Goal: Task Accomplishment & Management: Manage account settings

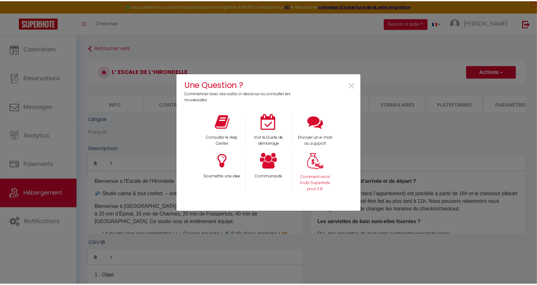
scroll to position [0, 130]
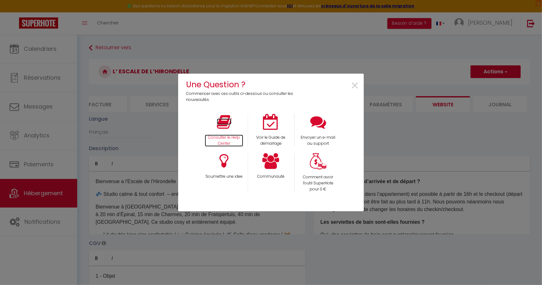
click at [229, 130] on icon at bounding box center [224, 122] width 15 height 16
click at [270, 130] on div "Voir le Guide de démarrage" at bounding box center [271, 130] width 47 height 33
click at [273, 131] on div "Voir le Guide de démarrage" at bounding box center [271, 130] width 47 height 33
click at [274, 130] on div "Voir le Guide de démarrage" at bounding box center [271, 130] width 47 height 33
click at [263, 133] on div "Voir le Guide de démarrage" at bounding box center [271, 130] width 47 height 33
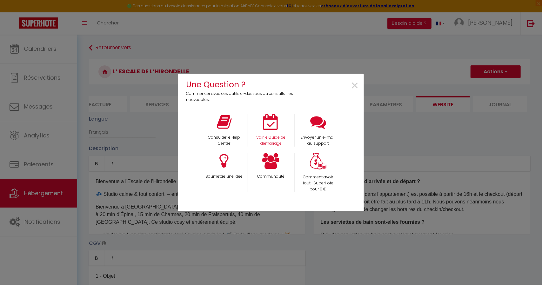
click at [265, 132] on div "Voir le Guide de démarrage" at bounding box center [271, 130] width 47 height 33
click at [354, 85] on span "×" at bounding box center [354, 86] width 9 height 20
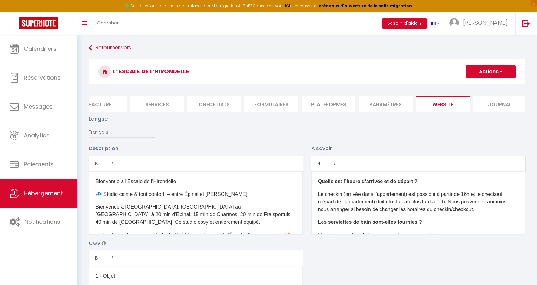
click at [413, 25] on button "Besoin d'aide ?" at bounding box center [404, 23] width 44 height 11
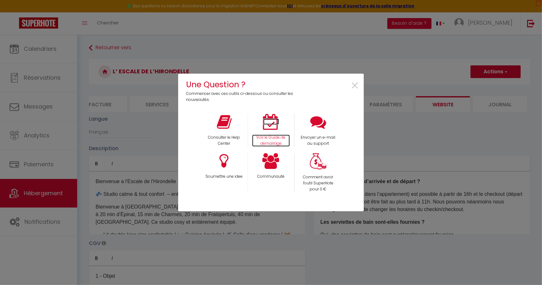
click at [262, 135] on p "Voir le Guide de démarrage" at bounding box center [271, 141] width 38 height 12
click at [354, 83] on span "×" at bounding box center [354, 86] width 9 height 20
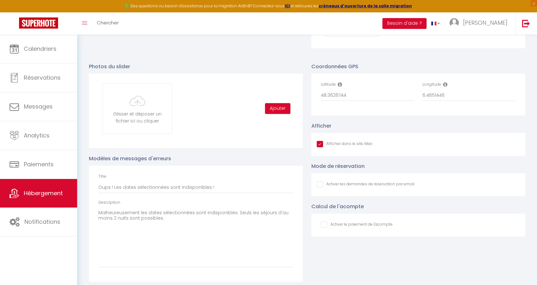
scroll to position [654, 0]
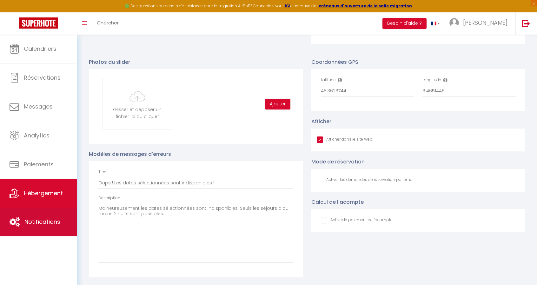
click at [36, 226] on link "Notifications" at bounding box center [38, 222] width 77 height 29
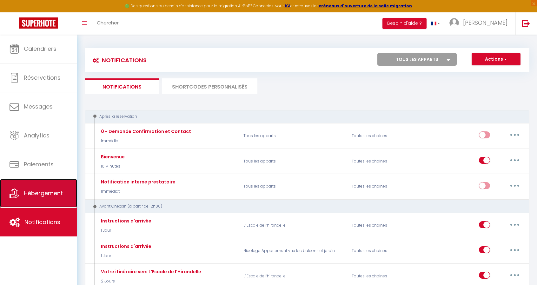
click at [64, 190] on link "Hébergement" at bounding box center [38, 193] width 77 height 29
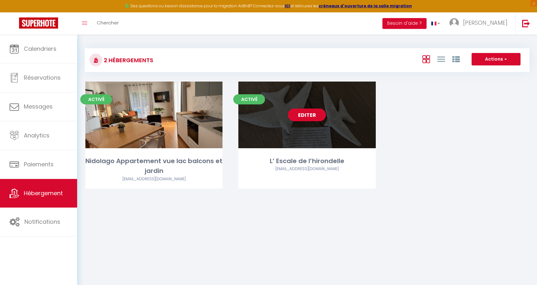
click at [333, 109] on div "Editer" at bounding box center [306, 115] width 137 height 67
select select "3"
select select "2"
select select "1"
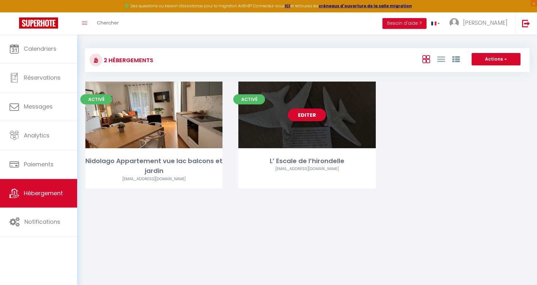
select select "28"
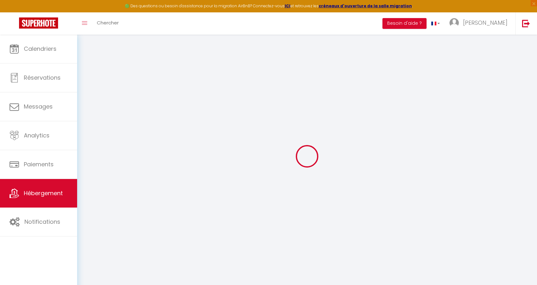
select select
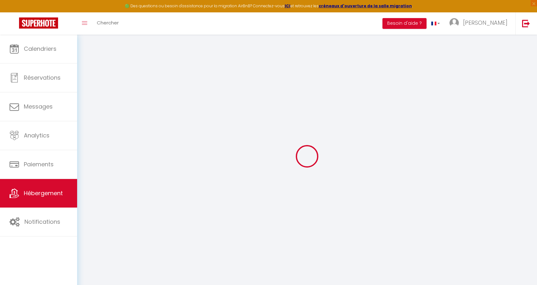
select select
checkbox input "false"
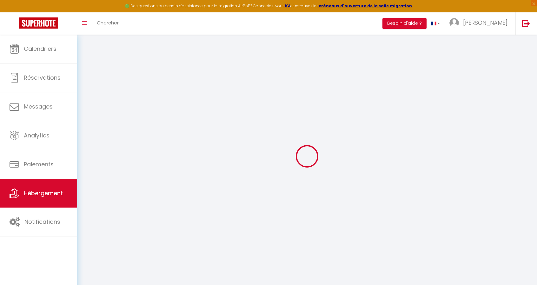
select select
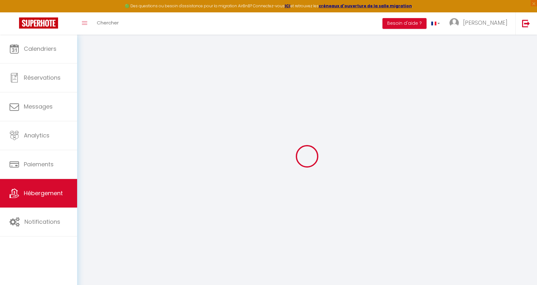
select select
checkbox input "false"
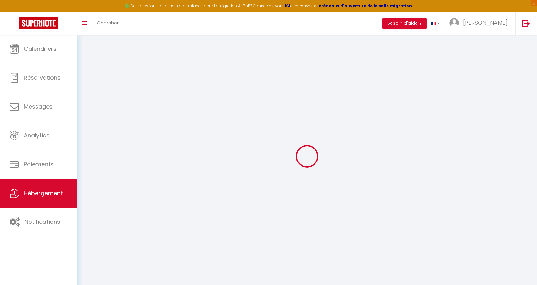
checkbox input "false"
select select
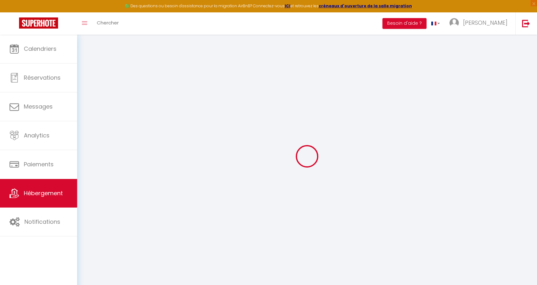
select select
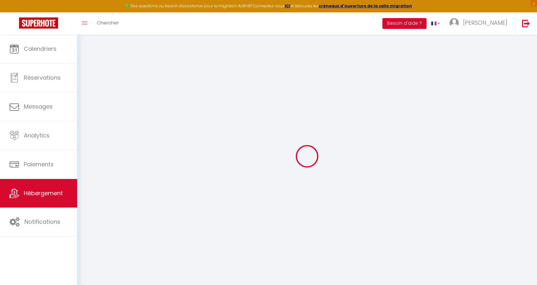
checkbox input "false"
select select
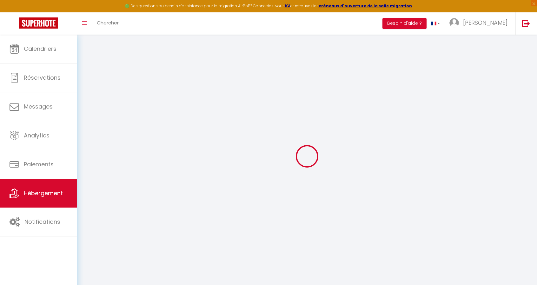
select select
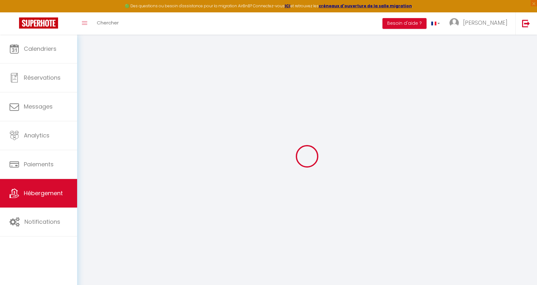
select select
checkbox input "false"
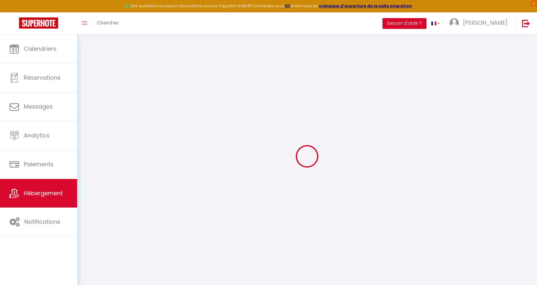
checkbox input "false"
select select
type input "L’ Escale de l’hirondelle"
type input "Stéphanie"
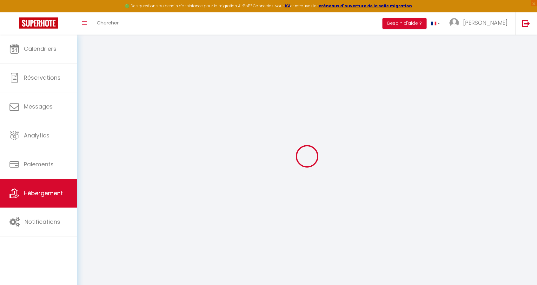
type input "BARRIERE"
type input "15 Place du Cinq Septembre"
type input "88330"
type input "REHAINCOURT"
select select "2"
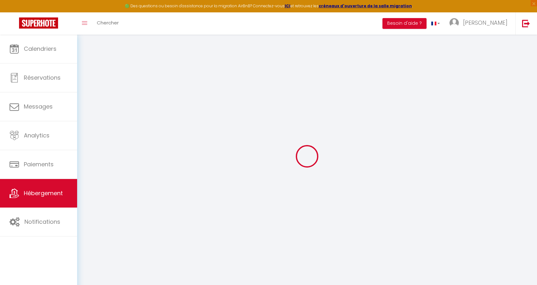
type input "49"
type input "20"
select select
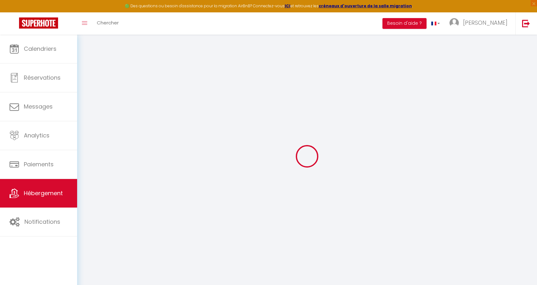
select select
type input "15 Place du Cinq Septembre"
type input "88330"
type input "REHAINCOURT"
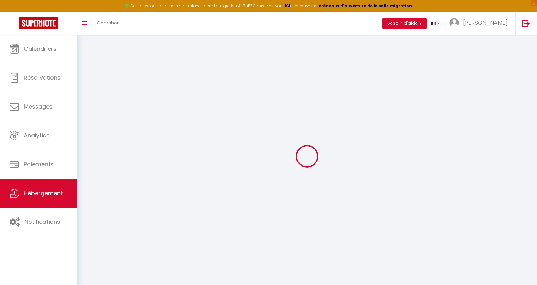
type input "Christeph@airbnb-epinal.fr"
select select
checkbox input "false"
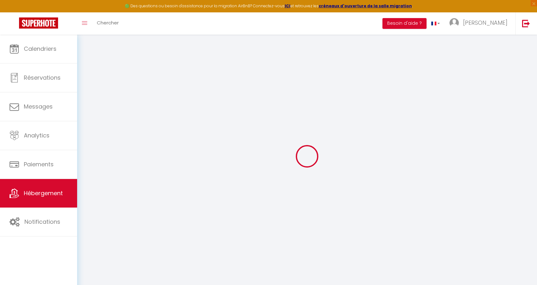
checkbox input "false"
type input "0"
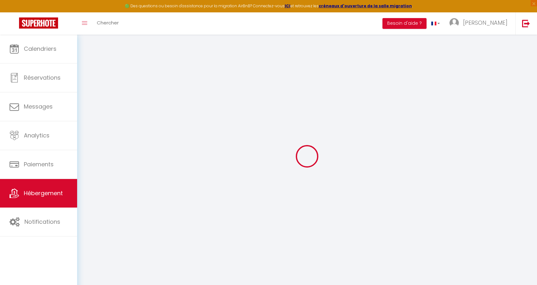
select select
checkbox input "false"
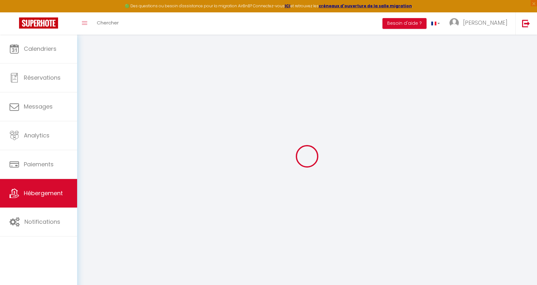
select select "16:00"
select select "21:00"
select select "10:00"
select select "30"
select select "120"
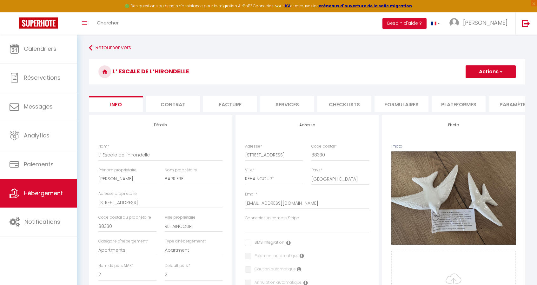
select select
checkbox input "false"
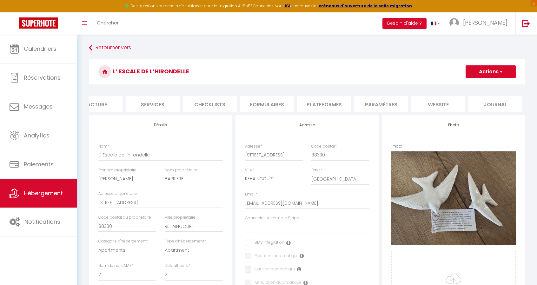
scroll to position [0, 135]
click at [444, 102] on li "website" at bounding box center [438, 104] width 54 height 16
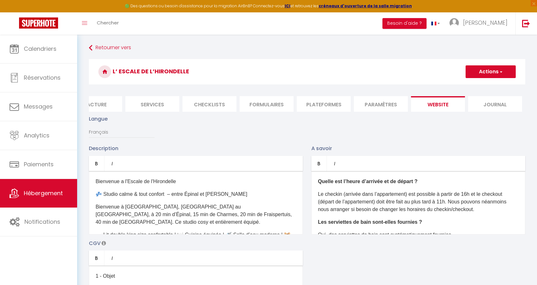
click at [398, 103] on li "Paramètres" at bounding box center [381, 104] width 54 height 16
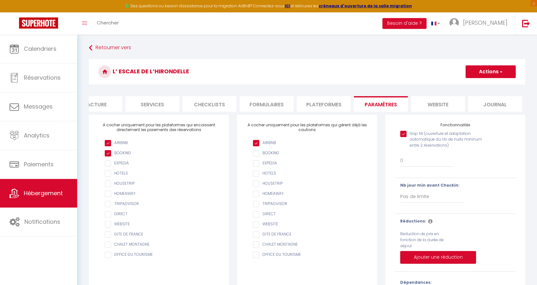
click at [156, 106] on li "Services" at bounding box center [152, 104] width 54 height 16
select select
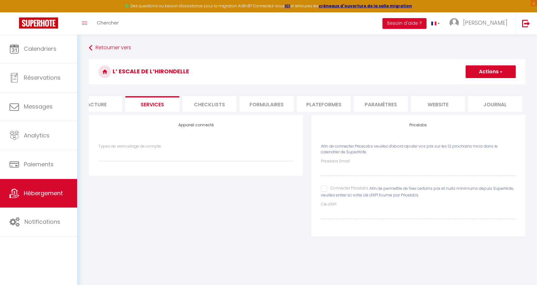
click at [102, 103] on li "Facture" at bounding box center [95, 104] width 54 height 16
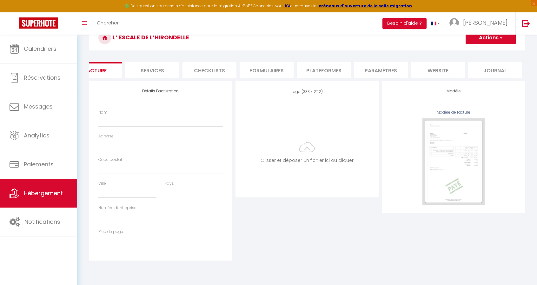
scroll to position [35, 0]
select select
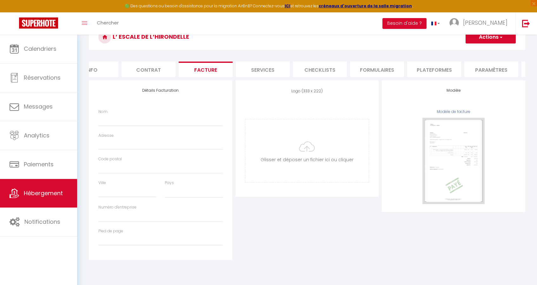
scroll to position [0, 0]
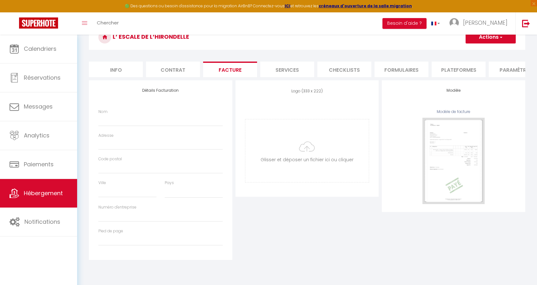
click at [180, 68] on li "Contrat" at bounding box center [173, 70] width 54 height 16
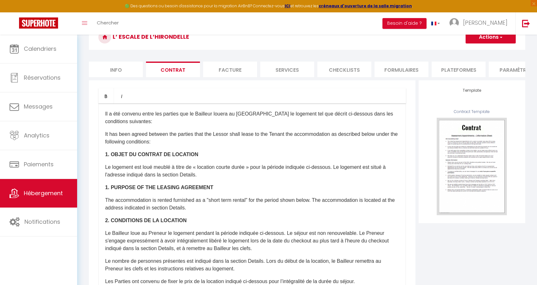
click at [135, 69] on li "Info" at bounding box center [116, 70] width 54 height 16
select select
checkbox input "false"
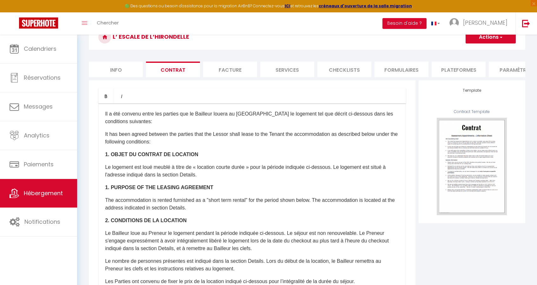
checkbox input "false"
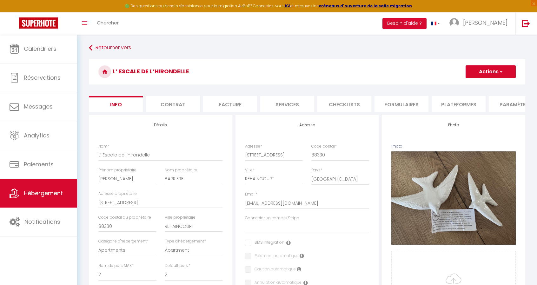
scroll to position [0, 135]
click at [434, 102] on li "website" at bounding box center [438, 104] width 54 height 16
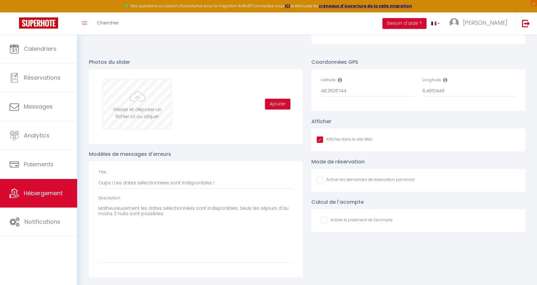
scroll to position [654, 0]
click at [319, 181] on input "Afficher dans le site Web" at bounding box center [366, 180] width 98 height 6
checkbox input "true"
checkbox input "false"
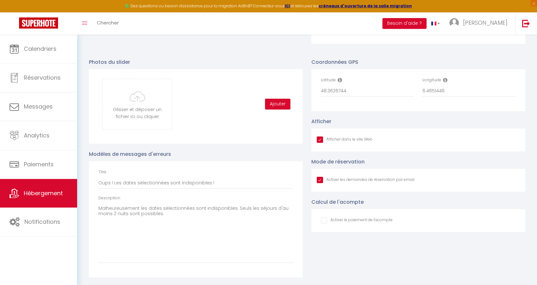
click at [319, 181] on input "Afficher dans le site Web" at bounding box center [366, 180] width 98 height 6
checkbox input "false"
checkbox input "true"
checkbox input "false"
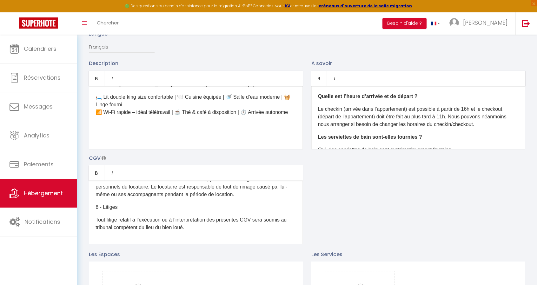
scroll to position [83, 0]
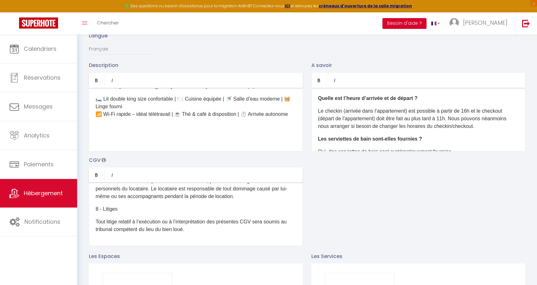
click at [416, 23] on button "Besoin d'aide ?" at bounding box center [404, 23] width 44 height 11
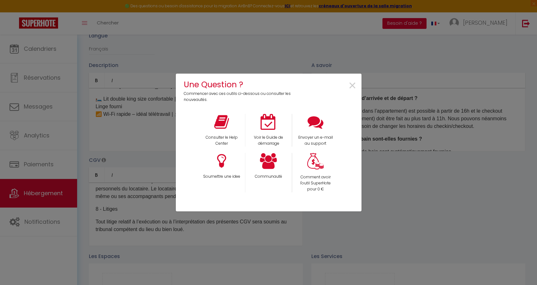
scroll to position [0, 130]
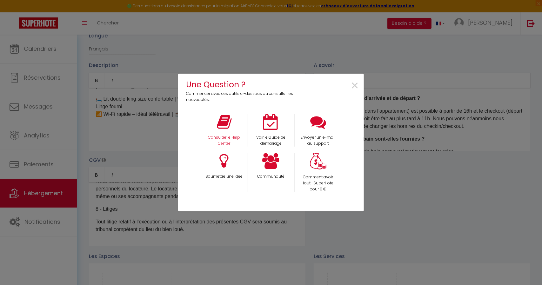
click at [232, 130] on div "Consulter le Help Center" at bounding box center [224, 130] width 47 height 33
click at [357, 86] on span "×" at bounding box center [354, 86] width 9 height 20
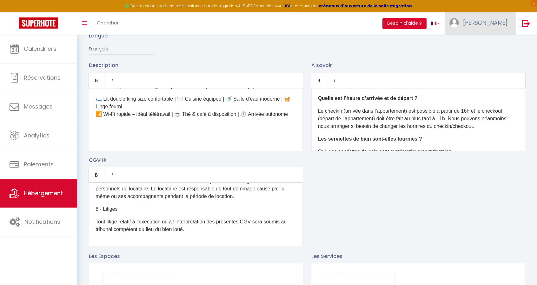
click at [496, 21] on span "Stéphanie" at bounding box center [485, 23] width 44 height 8
click at [487, 42] on link "Paramètres" at bounding box center [490, 44] width 47 height 11
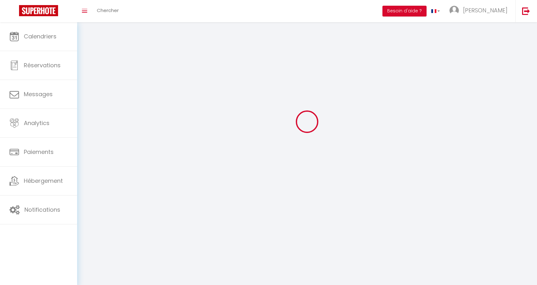
type input "Stéphanie"
type input "BARRIERE"
type input "+33603104822"
type input "10 via Schignano"
type input "20220"
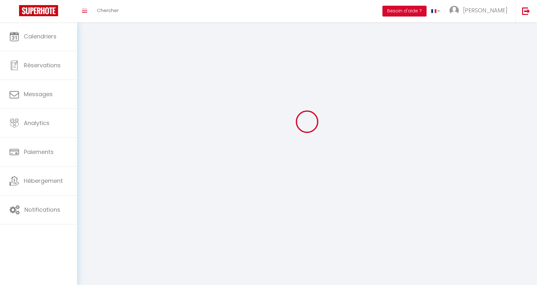
type input "ARGEGNO"
type input "WyOIQssNs8C3lUCmsfEmSX3VH"
type input "9uxgURBau7oGQtswD17nY3fof"
type input "https://app.superhote.com/#/get-available-rentals/9uxgURBau7oGQtswD17nY3fof"
type input "WyOIQssNs8C3lUCmsfEmSX3VH"
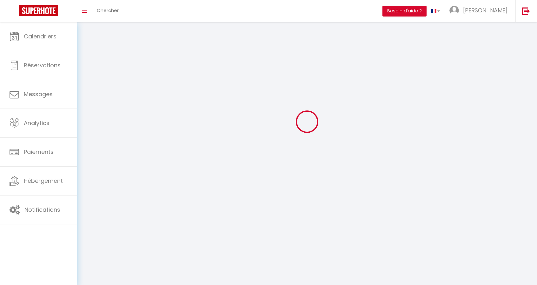
type input "9uxgURBau7oGQtswD17nY3fof"
type input "https://app.superhote.com/#/get-available-rentals/9uxgURBau7oGQtswD17nY3fof"
select select "107"
select select "28"
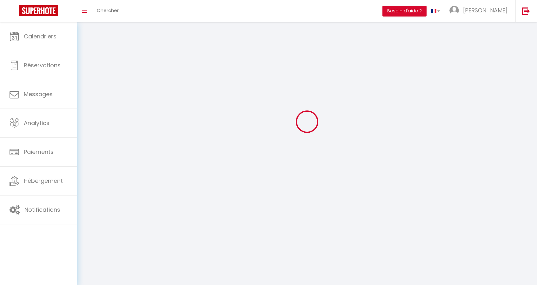
select select "fr"
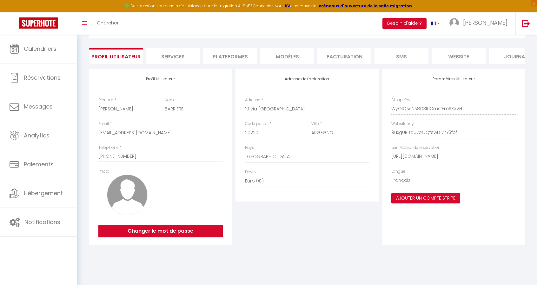
click at [461, 56] on li "website" at bounding box center [459, 56] width 54 height 16
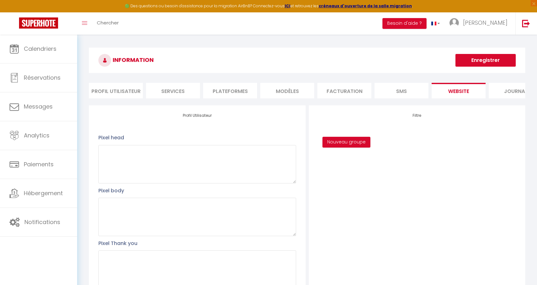
click at [161, 92] on li "Services" at bounding box center [173, 91] width 54 height 16
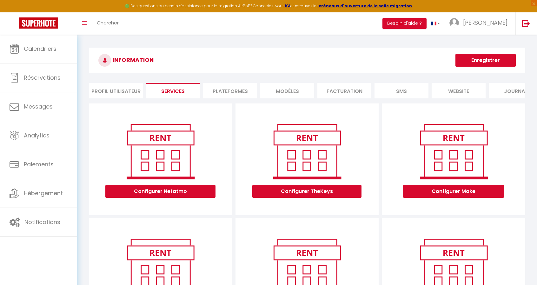
click at [218, 90] on li "Plateformes" at bounding box center [230, 91] width 54 height 16
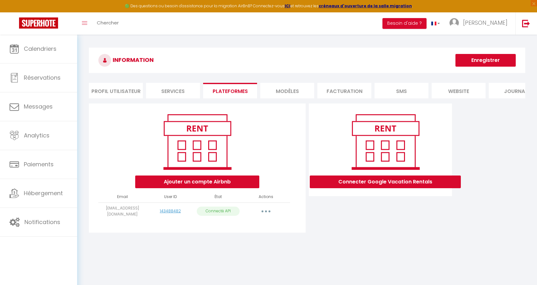
click at [282, 92] on li "MODÈLES" at bounding box center [287, 91] width 54 height 16
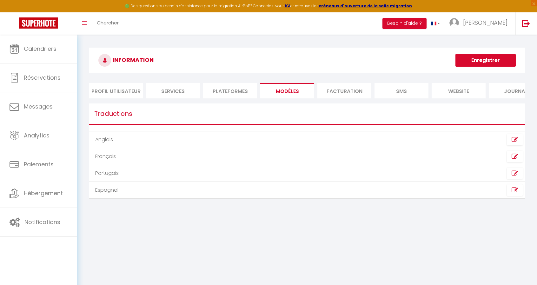
click at [331, 92] on li "Facturation" at bounding box center [344, 91] width 54 height 16
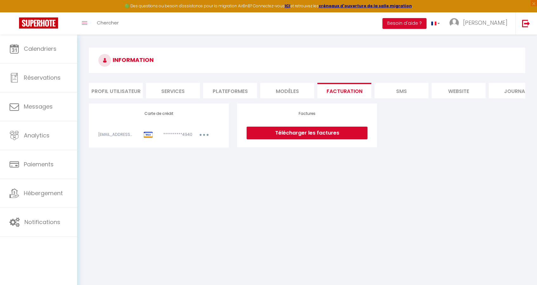
click at [420, 90] on li "SMS" at bounding box center [401, 91] width 54 height 16
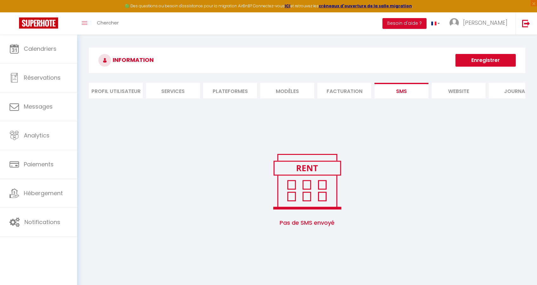
click at [462, 90] on li "website" at bounding box center [459, 91] width 54 height 16
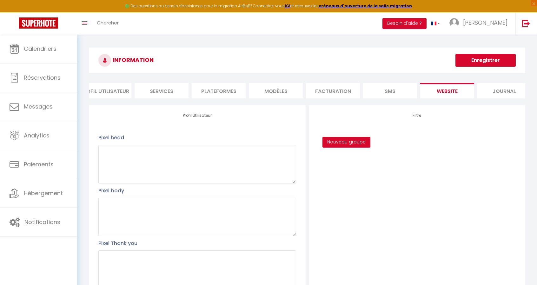
scroll to position [0, 21]
click at [486, 59] on button "Enregistrer" at bounding box center [485, 60] width 60 height 13
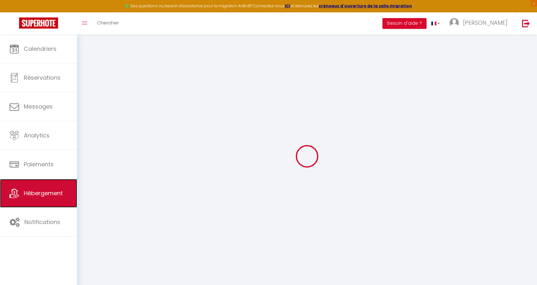
click at [36, 196] on link "Hébergement" at bounding box center [38, 193] width 77 height 29
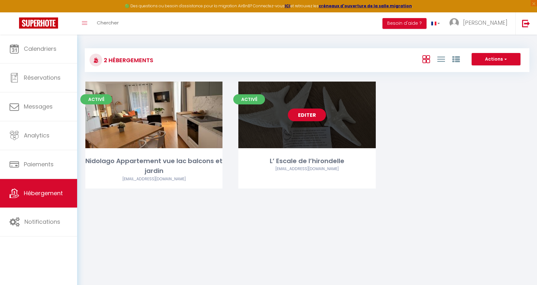
click at [301, 117] on link "Editer" at bounding box center [307, 115] width 38 height 13
select select "3"
select select "2"
select select "1"
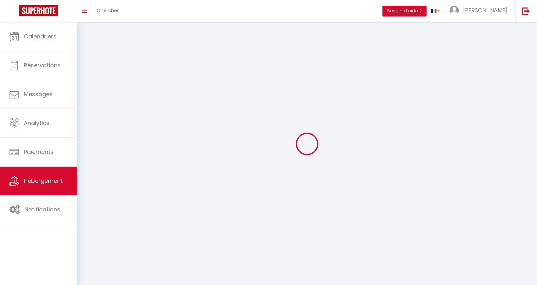
select select
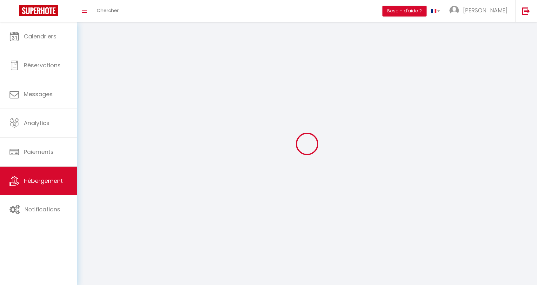
select select
checkbox input "false"
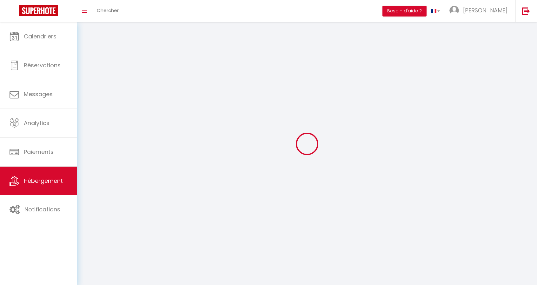
select select
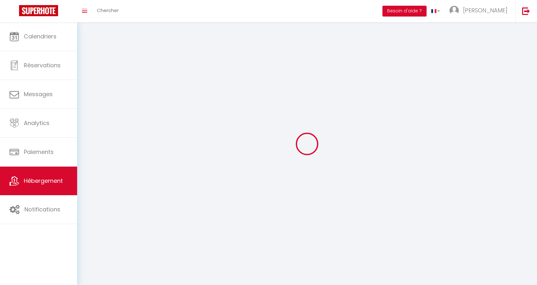
select select
checkbox input "false"
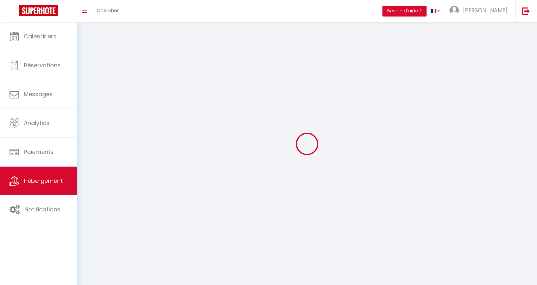
checkbox input "false"
select select
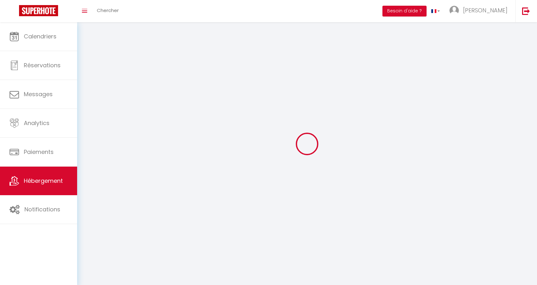
select select
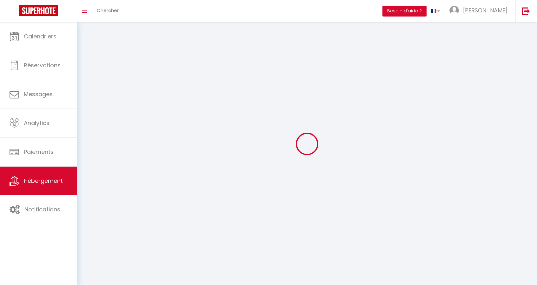
checkbox input "false"
select select
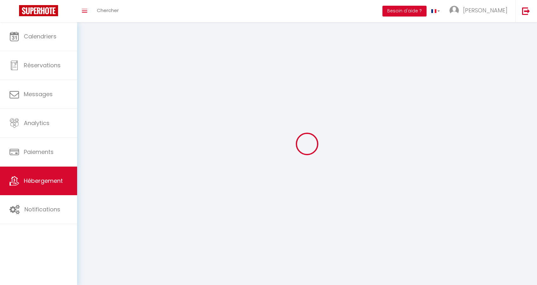
select select
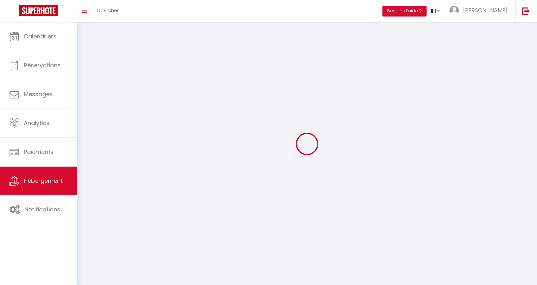
select select
checkbox input "false"
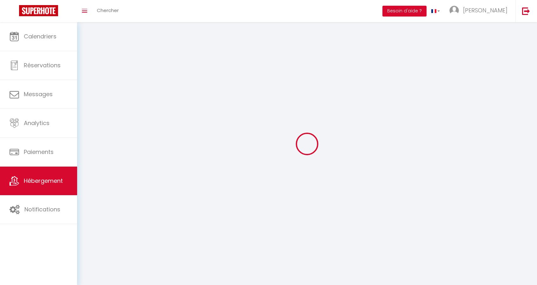
checkbox input "false"
select select
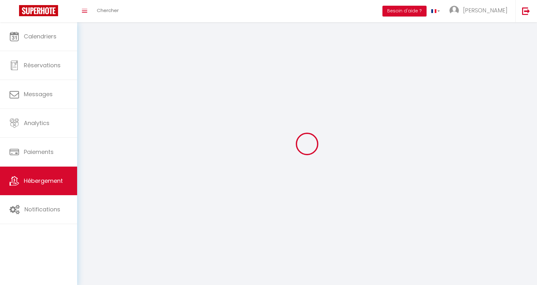
select select
checkbox input "false"
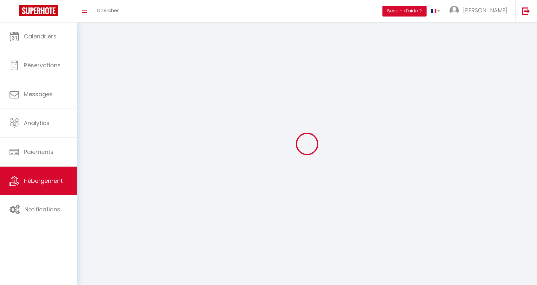
checkbox input "false"
select select
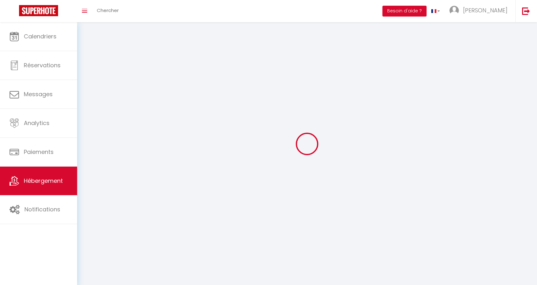
select select "1"
select select "28"
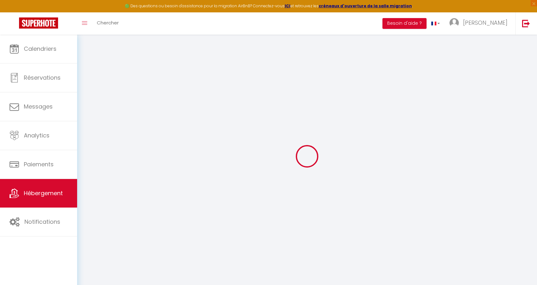
select select
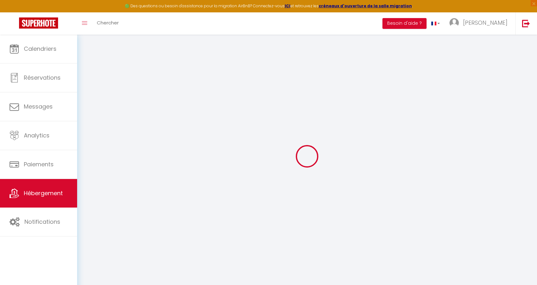
select select
checkbox input "false"
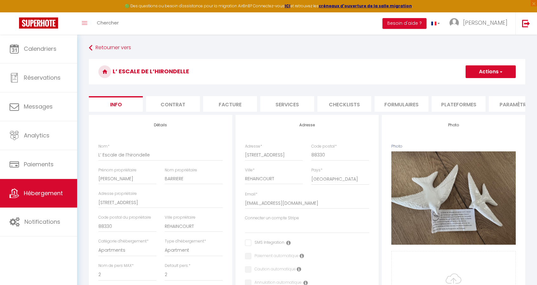
click at [171, 104] on li "Contrat" at bounding box center [173, 104] width 54 height 16
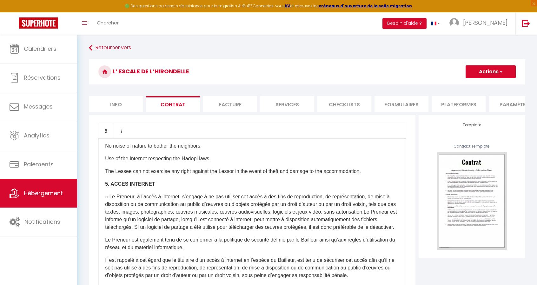
scroll to position [0, 135]
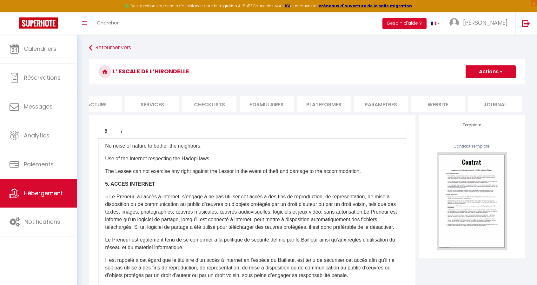
click at [444, 102] on li "website" at bounding box center [438, 104] width 54 height 16
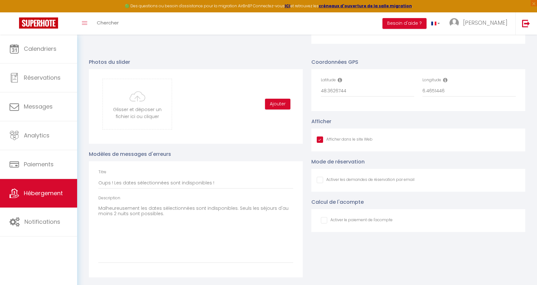
scroll to position [654, 0]
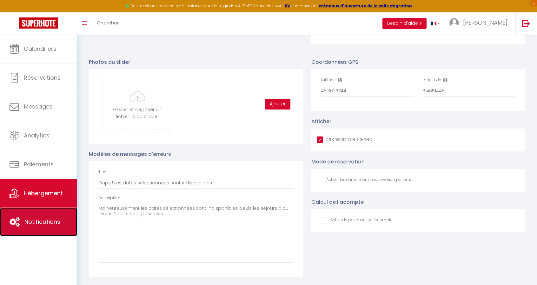
click at [42, 224] on span "Notifications" at bounding box center [42, 222] width 36 height 8
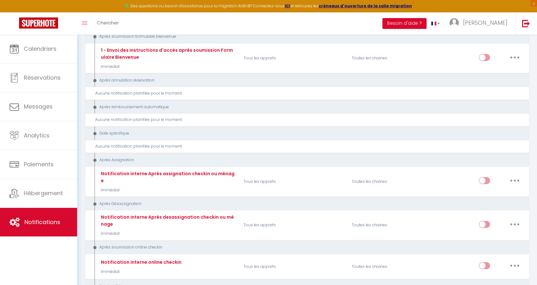
scroll to position [883, 0]
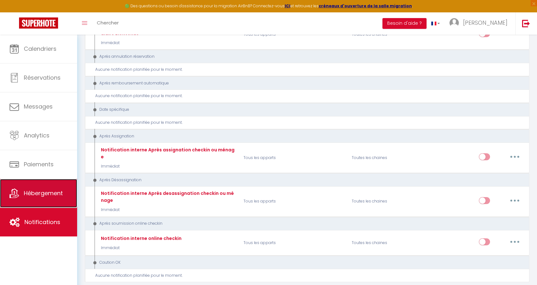
click at [61, 200] on link "Hébergement" at bounding box center [38, 193] width 77 height 29
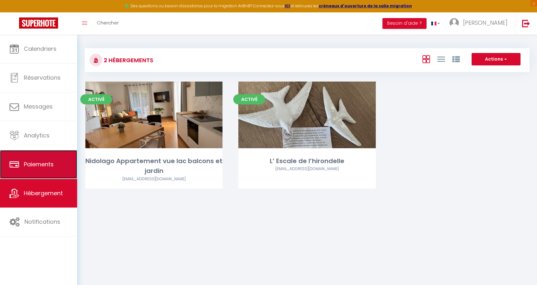
click at [43, 161] on span "Paiements" at bounding box center [39, 164] width 30 height 8
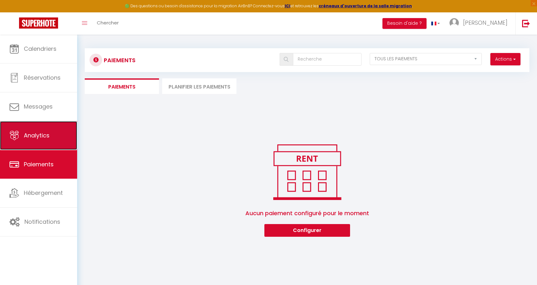
click at [18, 140] on icon at bounding box center [15, 136] width 10 height 10
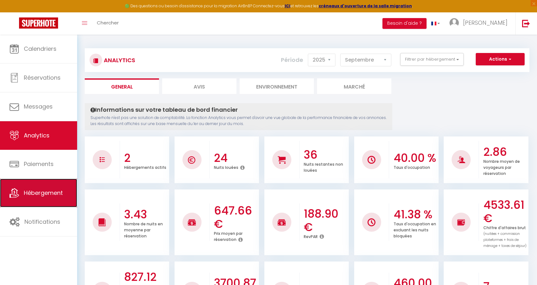
click at [32, 189] on span "Hébergement" at bounding box center [43, 193] width 39 height 8
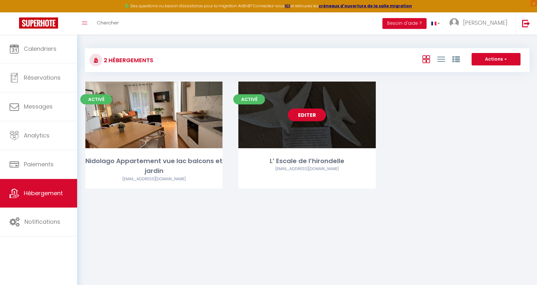
click at [305, 116] on link "Editer" at bounding box center [307, 115] width 38 height 13
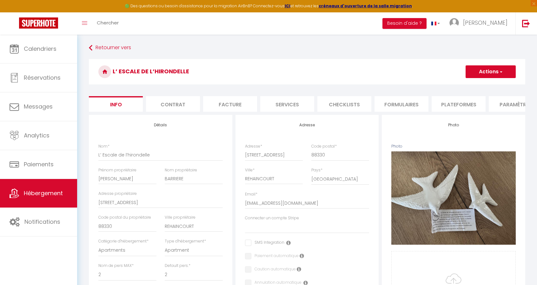
click at [507, 72] on button "Actions" at bounding box center [491, 71] width 50 height 13
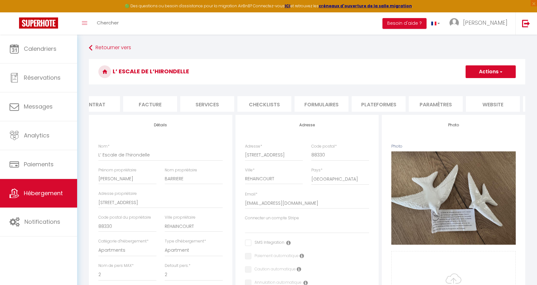
scroll to position [0, 135]
click at [433, 104] on li "website" at bounding box center [438, 104] width 54 height 16
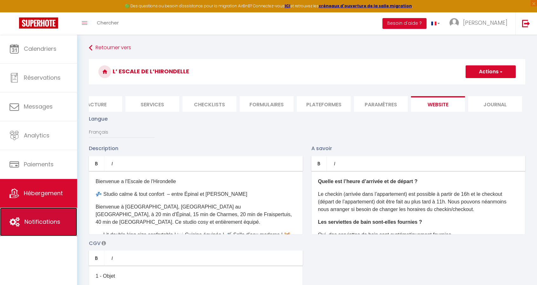
click at [56, 217] on link "Notifications" at bounding box center [38, 222] width 77 height 29
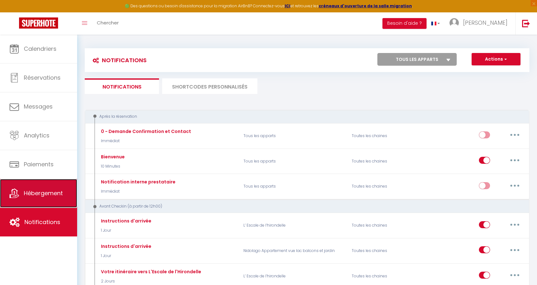
click at [63, 202] on link "Hébergement" at bounding box center [38, 193] width 77 height 29
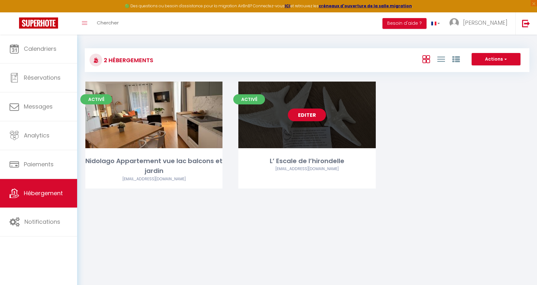
click at [312, 114] on link "Editer" at bounding box center [307, 115] width 38 height 13
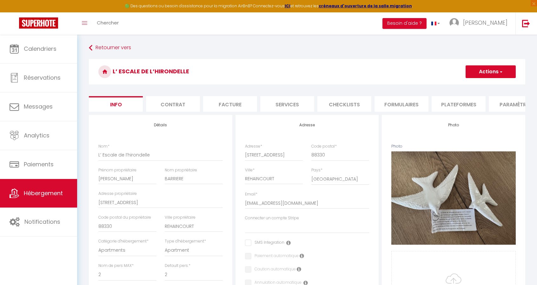
click at [103, 72] on icon at bounding box center [104, 71] width 13 height 13
click at [177, 105] on li "Contrat" at bounding box center [173, 104] width 54 height 16
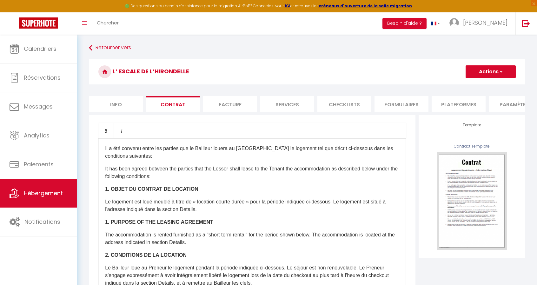
click at [126, 102] on li "Info" at bounding box center [116, 104] width 54 height 16
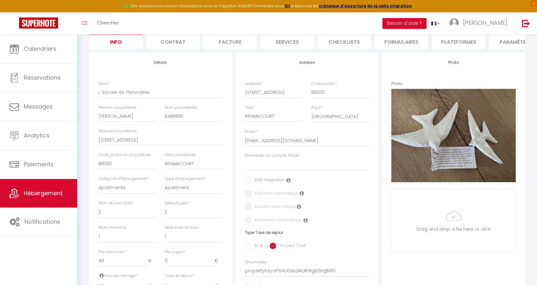
scroll to position [56, 0]
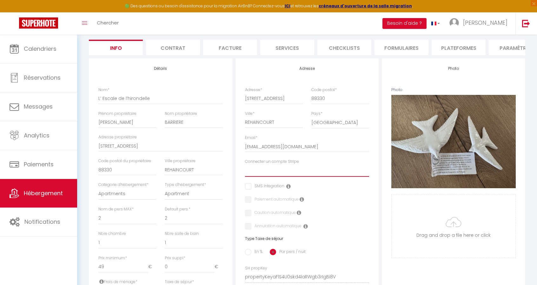
click at [290, 170] on select "Connecter un compte Stripe" at bounding box center [307, 171] width 124 height 12
click at [292, 49] on li "Services" at bounding box center [287, 48] width 54 height 16
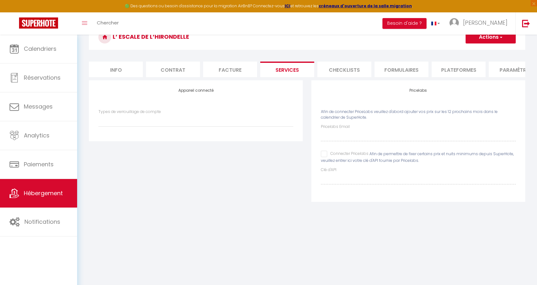
click at [331, 68] on li "Checklists" at bounding box center [344, 70] width 54 height 16
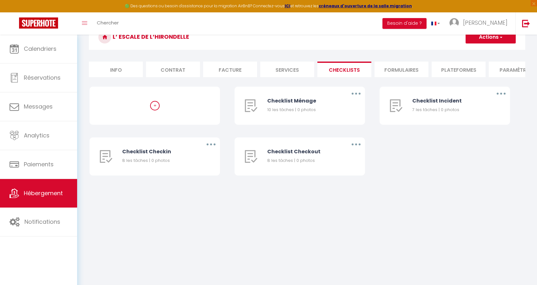
click at [399, 67] on li "Formulaires" at bounding box center [401, 70] width 54 height 16
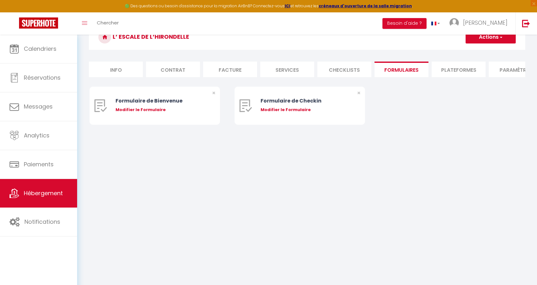
click at [439, 68] on li "Plateformes" at bounding box center [459, 70] width 54 height 16
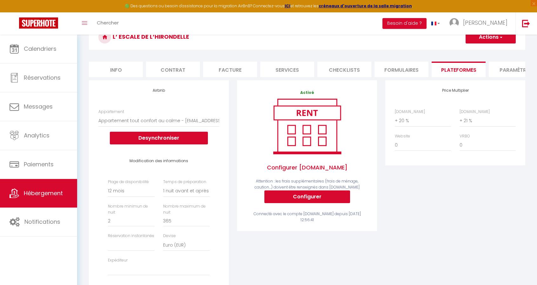
scroll to position [56, 0]
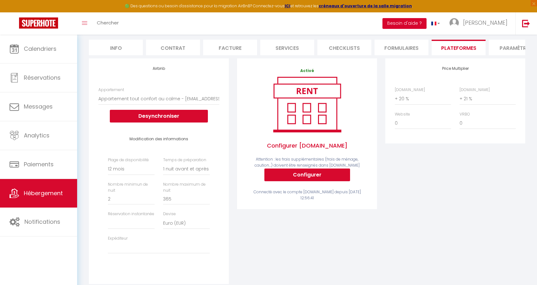
click at [409, 23] on button "Besoin d'aide ?" at bounding box center [404, 23] width 44 height 11
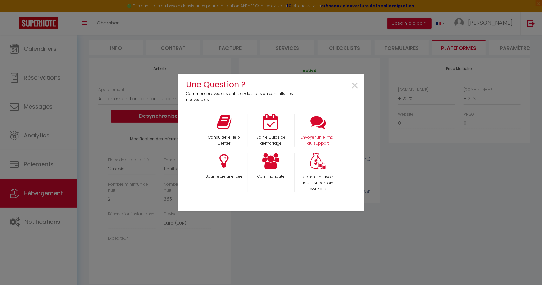
click at [333, 134] on div "Envoyer un e-mail au support" at bounding box center [317, 130] width 47 height 33
click at [353, 86] on span "×" at bounding box center [354, 86] width 9 height 20
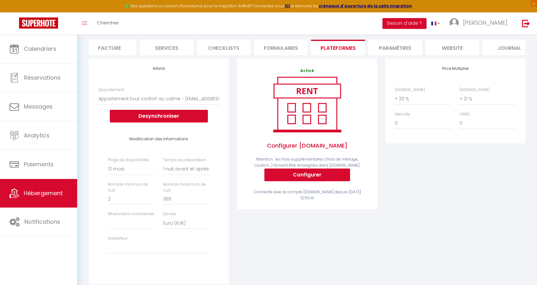
scroll to position [0, 135]
click at [446, 48] on li "website" at bounding box center [438, 48] width 54 height 16
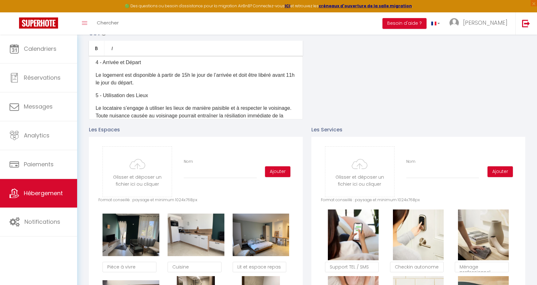
scroll to position [247, 0]
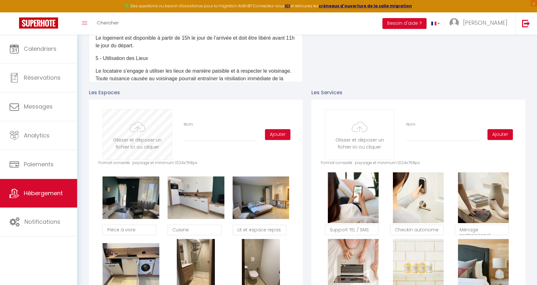
click at [134, 135] on input "file" at bounding box center [137, 134] width 69 height 50
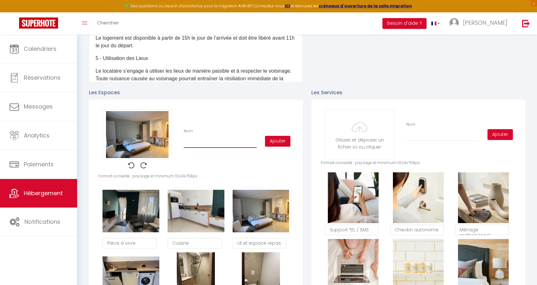
click at [208, 148] on input "Nom" at bounding box center [220, 141] width 73 height 11
click at [218, 146] on input "Nom" at bounding box center [220, 141] width 73 height 11
click at [271, 147] on button "Ajouter" at bounding box center [277, 141] width 25 height 11
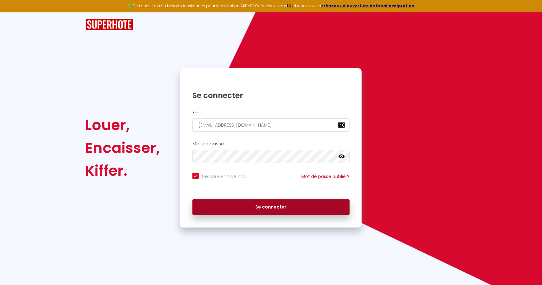
click at [260, 210] on button "Se connecter" at bounding box center [270, 207] width 157 height 16
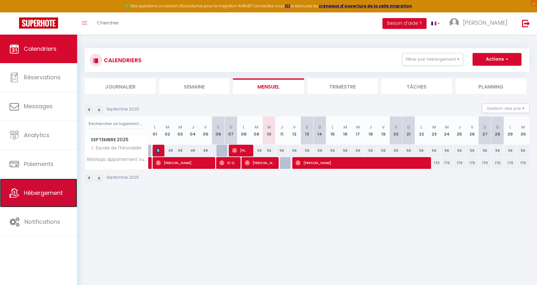
click at [42, 185] on link "Hébergement" at bounding box center [38, 193] width 77 height 29
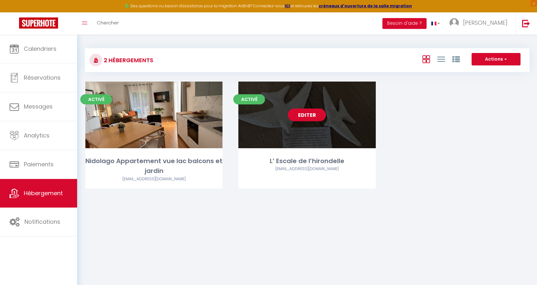
click at [304, 114] on link "Editer" at bounding box center [307, 115] width 38 height 13
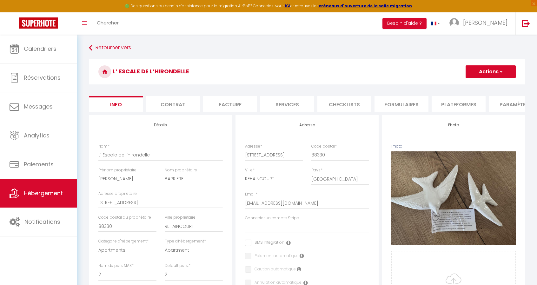
scroll to position [0, 135]
click at [451, 107] on li "website" at bounding box center [438, 104] width 54 height 16
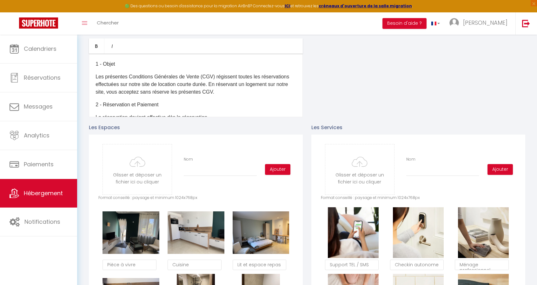
scroll to position [254, 0]
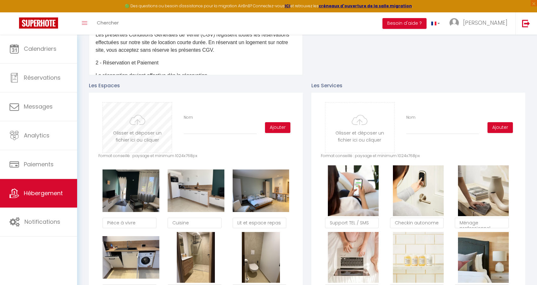
click at [131, 130] on input "file" at bounding box center [137, 128] width 69 height 50
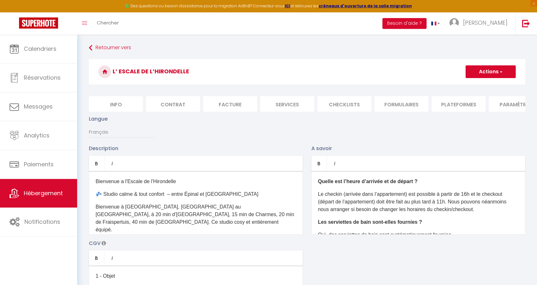
scroll to position [254, 0]
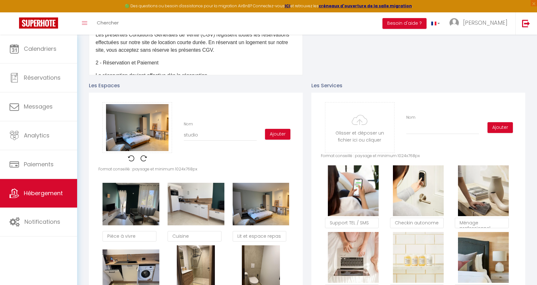
type input "studio"
click at [282, 138] on button "Ajouter" at bounding box center [277, 134] width 25 height 11
checkbox input "true"
checkbox input "false"
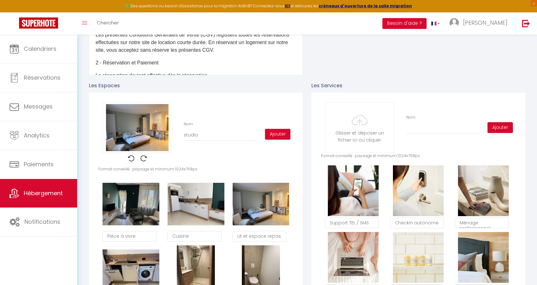
checkbox input "false"
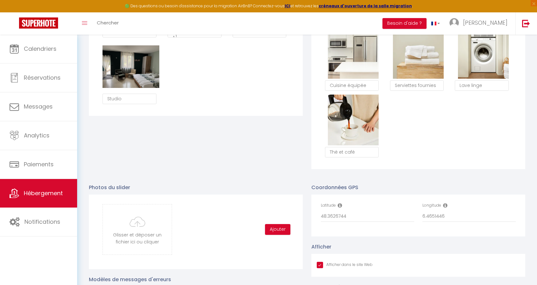
scroll to position [571, 0]
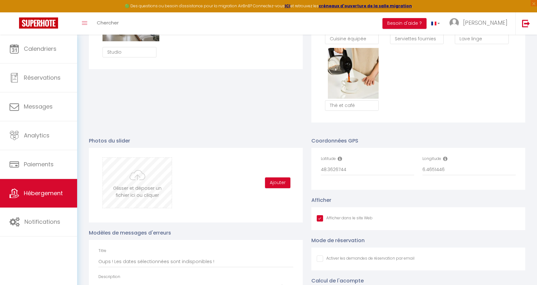
click at [140, 190] on input "file" at bounding box center [137, 183] width 69 height 50
checkbox input "true"
checkbox input "false"
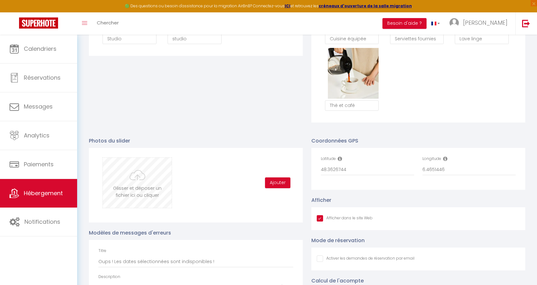
scroll to position [558, 0]
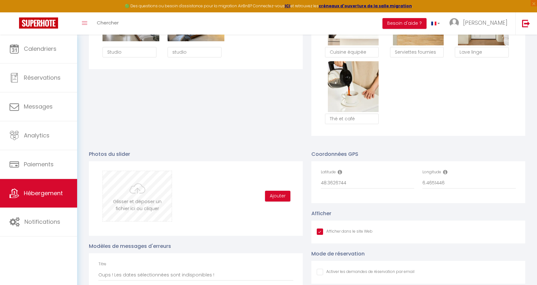
type input "C:\fakepath\IMG_7480.jpg"
checkbox input "true"
checkbox input "false"
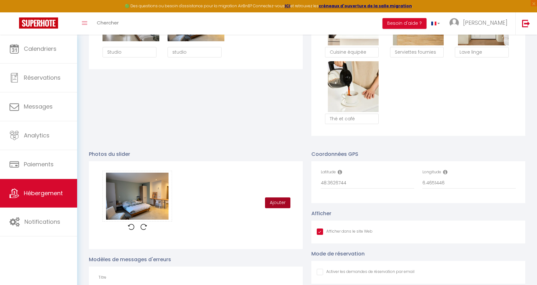
click at [275, 207] on button "Ajouter" at bounding box center [277, 202] width 25 height 11
checkbox input "true"
checkbox input "false"
checkbox input "true"
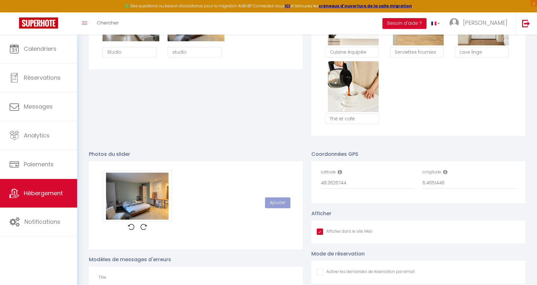
checkbox input "false"
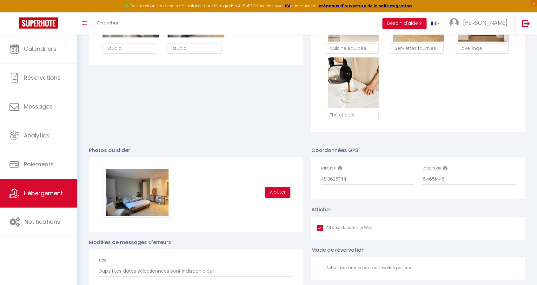
scroll to position [590, 0]
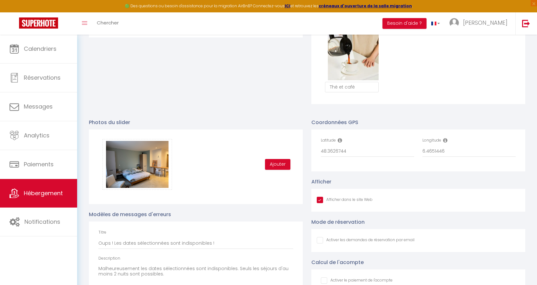
click at [281, 168] on button "Ajouter" at bounding box center [277, 164] width 25 height 11
checkbox input "true"
checkbox input "false"
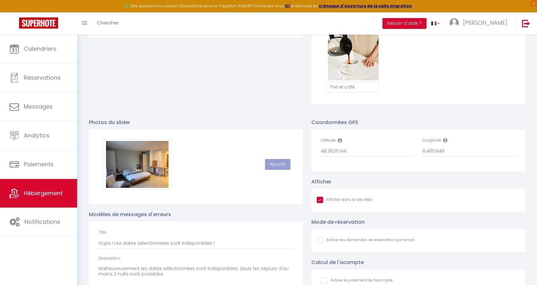
checkbox input "true"
checkbox input "false"
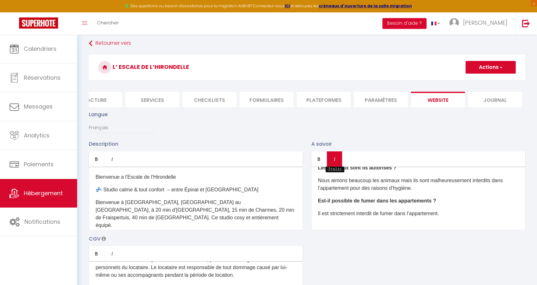
scroll to position [0, 0]
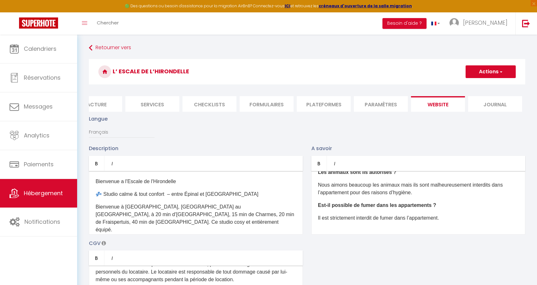
click at [494, 72] on button "Actions" at bounding box center [491, 71] width 50 height 13
click at [490, 83] on input "Enregistrer" at bounding box center [483, 86] width 23 height 6
checkbox input "true"
checkbox input "false"
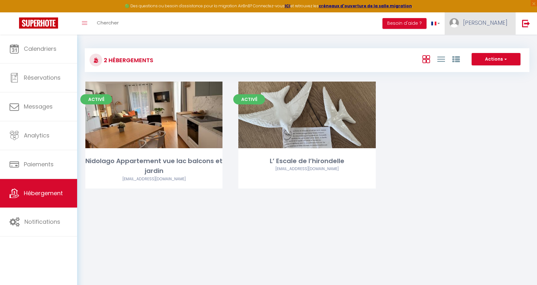
click at [485, 25] on span "Stéphanie" at bounding box center [485, 23] width 44 height 8
click at [483, 45] on link "Paramètres" at bounding box center [490, 44] width 47 height 11
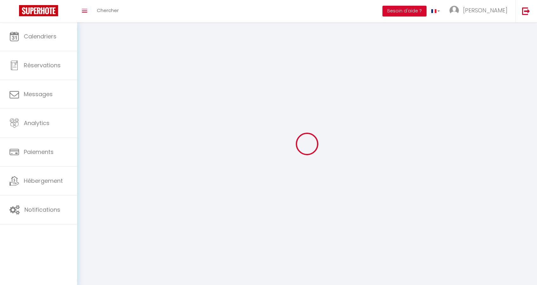
type input "Stéphanie"
type input "BARRIERE"
type input "+33603104822"
type input "10 via Schignano"
type input "20220"
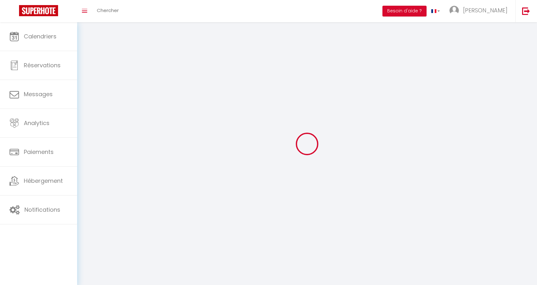
type input "ARGEGNO"
type input "WyOIQssNs8C3lUCmsfEmSX3VH"
type input "9uxgURBau7oGQtswD17nY3fof"
type input "WyOIQssNs8C3lUCmsfEmSX3VH"
type input "9uxgURBau7oGQtswD17nY3fof"
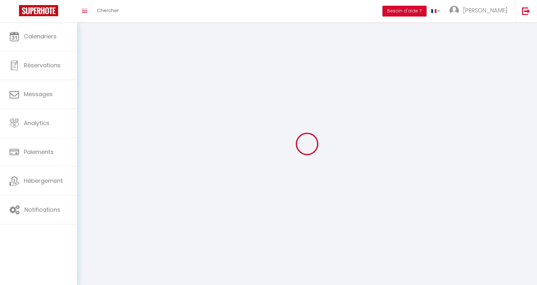
type input "https://app.superhote.com/#/get-available-rentals/9uxgURBau7oGQtswD17nY3fof"
select select "107"
select select "28"
select select "fr"
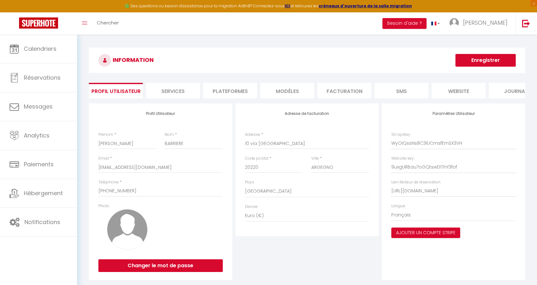
scroll to position [0, 21]
click at [450, 91] on li "website" at bounding box center [438, 91] width 54 height 16
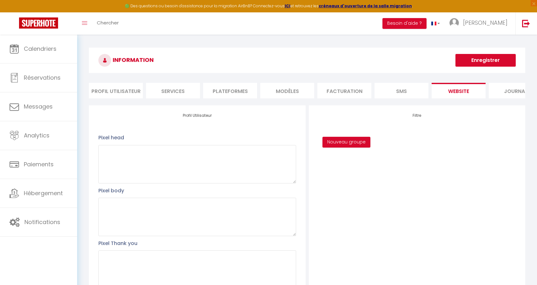
click at [124, 90] on li "Profil Utilisateur" at bounding box center [116, 91] width 54 height 16
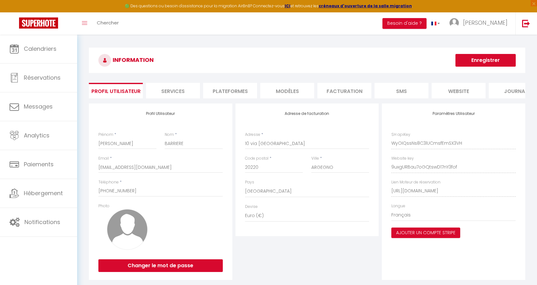
click at [296, 92] on li "MODÈLES" at bounding box center [287, 91] width 54 height 16
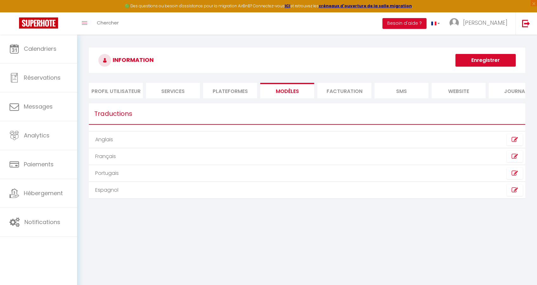
click at [332, 91] on li "Facturation" at bounding box center [344, 91] width 54 height 16
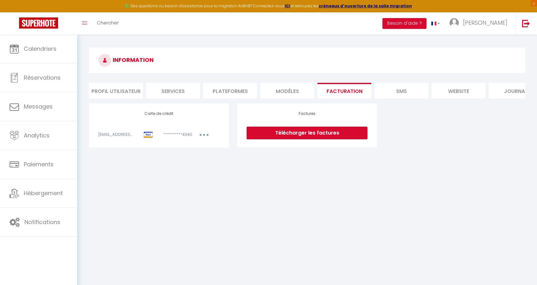
click at [227, 91] on li "Plateformes" at bounding box center [230, 91] width 54 height 16
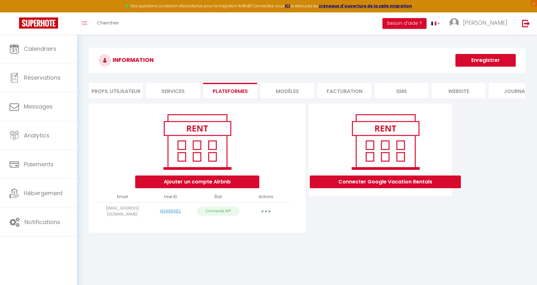
click at [167, 88] on li "Services" at bounding box center [173, 91] width 54 height 16
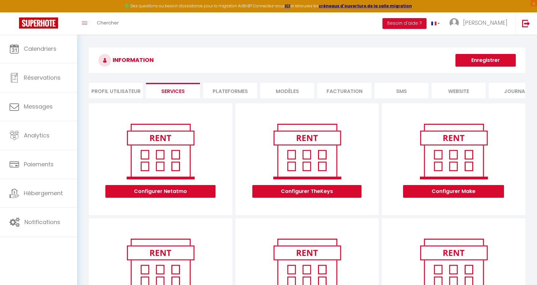
click at [122, 89] on li "Profil Utilisateur" at bounding box center [116, 91] width 54 height 16
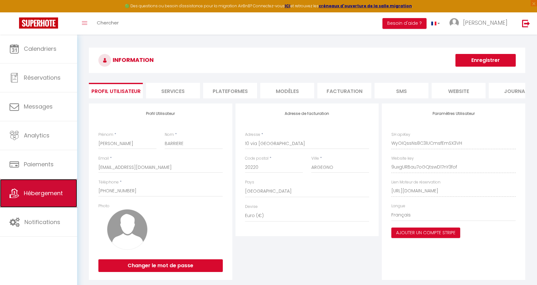
click at [44, 194] on span "Hébergement" at bounding box center [43, 193] width 39 height 8
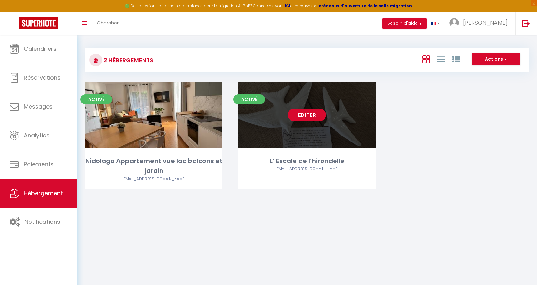
click at [308, 116] on link "Editer" at bounding box center [307, 115] width 38 height 13
select select "3"
select select "2"
select select "1"
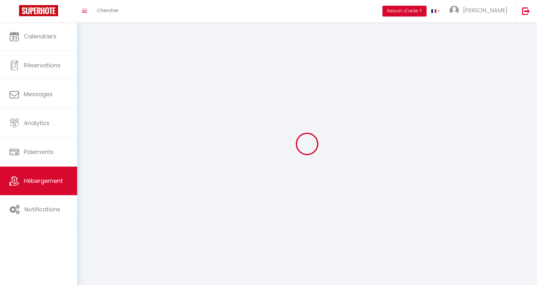
select select
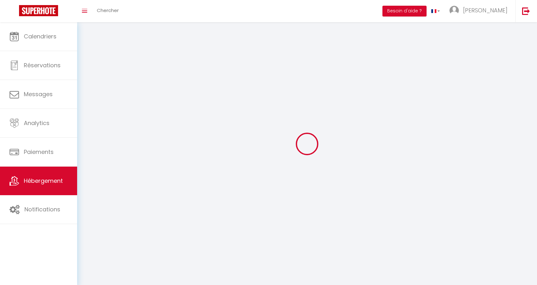
select select
checkbox input "false"
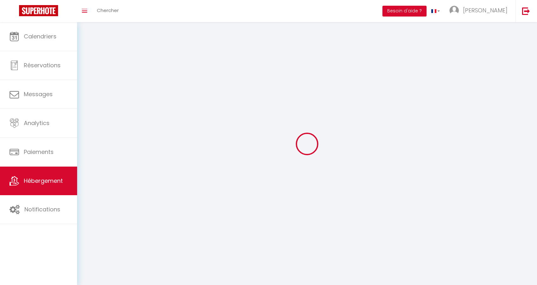
checkbox input "false"
select select
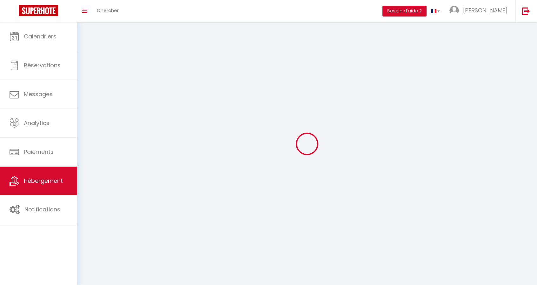
select select
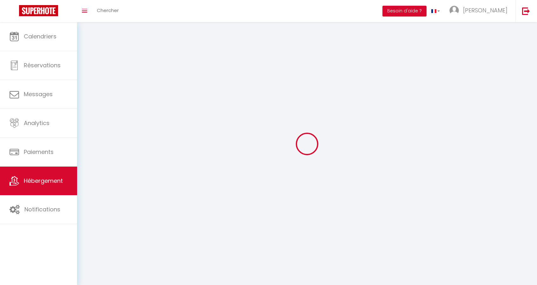
checkbox input "false"
select select
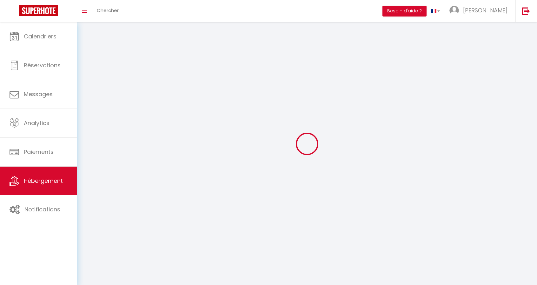
select select
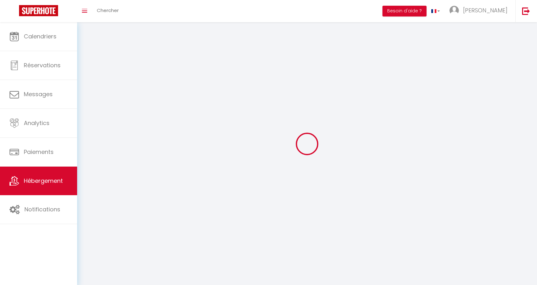
select select
checkbox input "false"
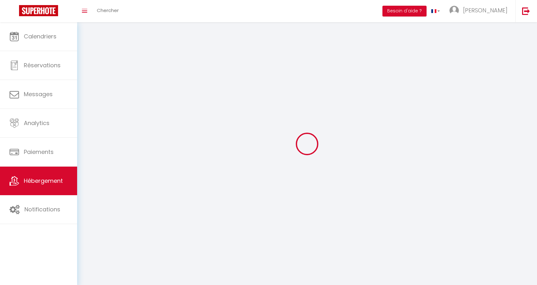
checkbox input "false"
select select
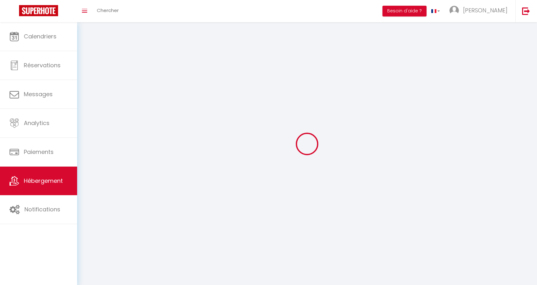
select select
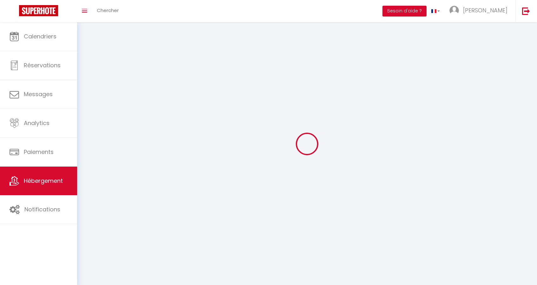
select select
checkbox input "false"
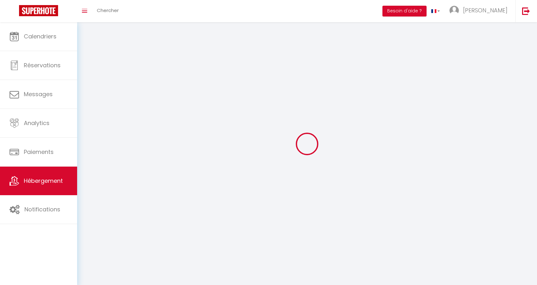
select select
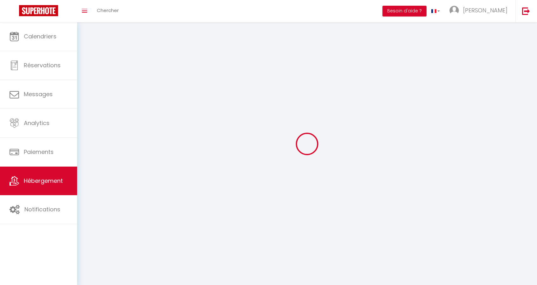
select select
checkbox input "false"
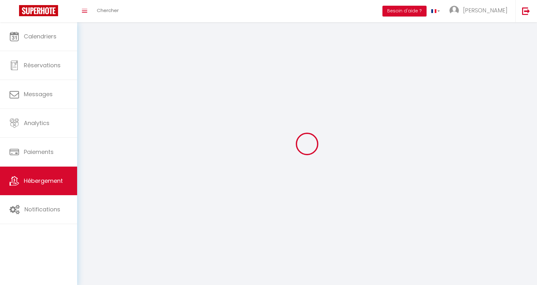
checkbox input "false"
select select
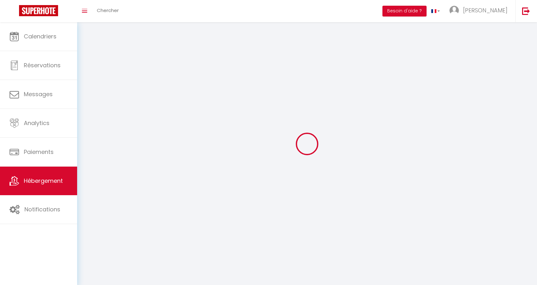
select select "28"
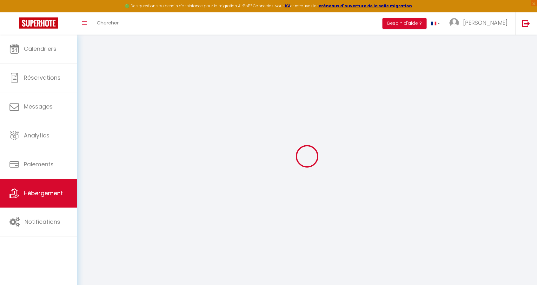
select select
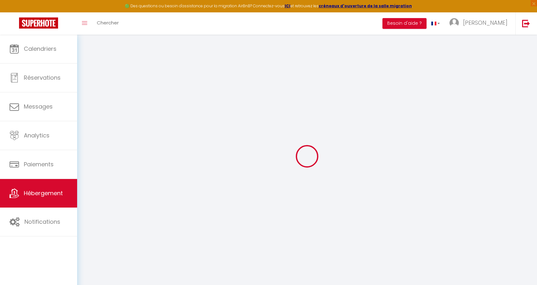
select select
checkbox input "false"
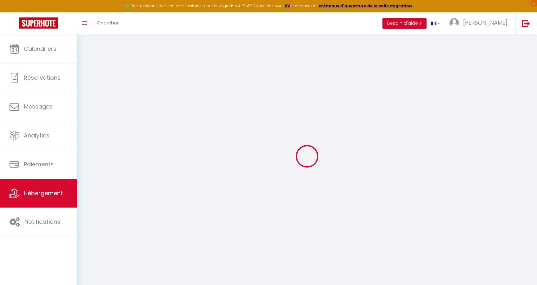
select select
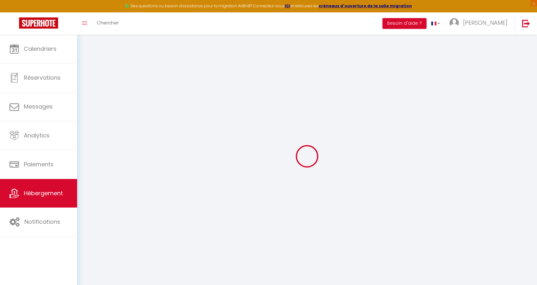
select select
checkbox input "false"
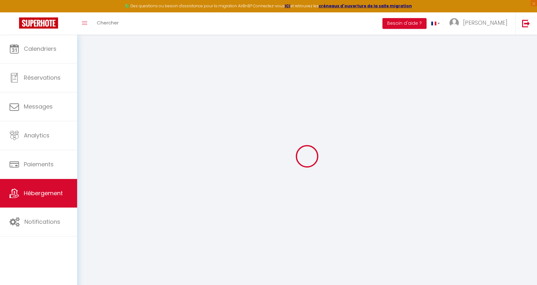
checkbox input "false"
select select
type input "L’ Escale de l’hirondelle"
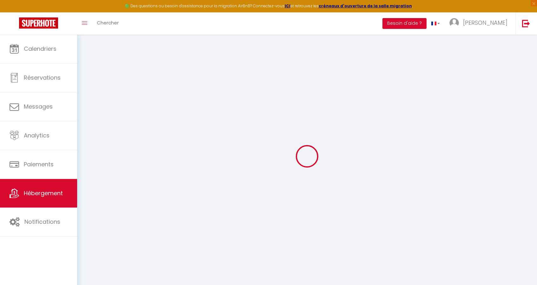
type input "Stéphanie"
type input "BARRIERE"
type input "15 Place du Cinq Septembre"
type input "88330"
type input "REHAINCOURT"
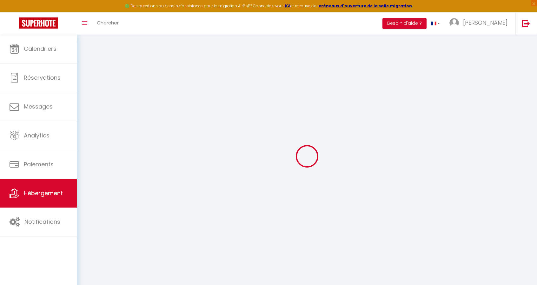
select select "2"
type input "49"
type input "20"
select select
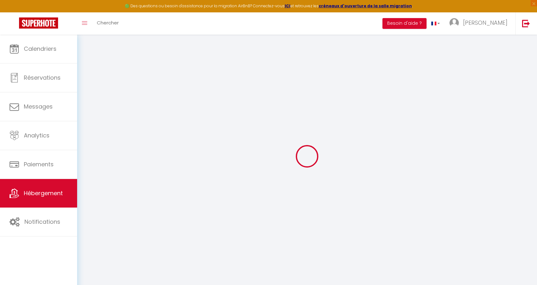
select select
type input "15 Place du Cinq Septembre"
type input "88330"
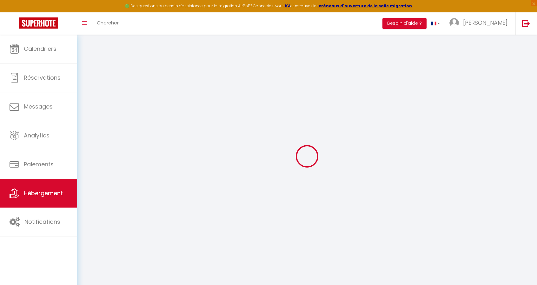
type input "REHAINCOURT"
type input "Christeph@airbnb-epinal.fr"
select select
checkbox input "false"
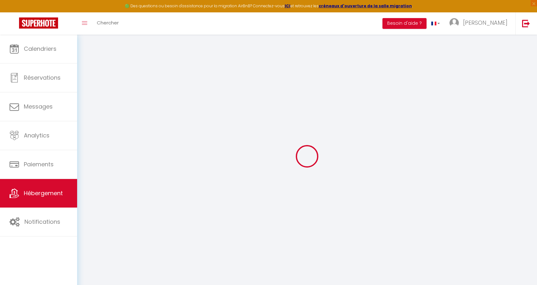
checkbox input "false"
type input "0"
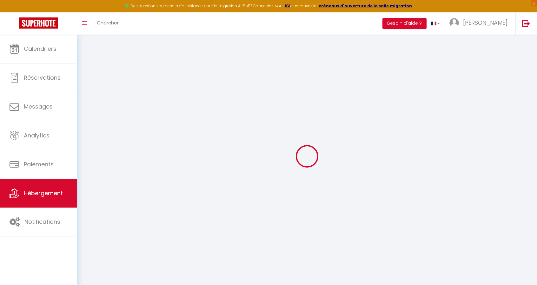
type input "0"
select select
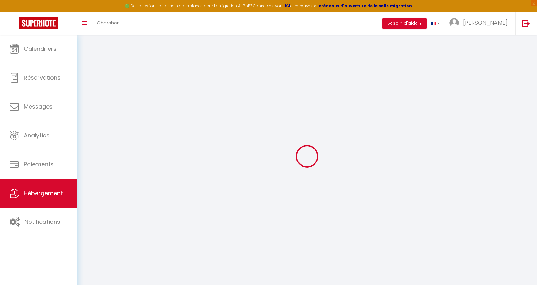
select select
checkbox input "false"
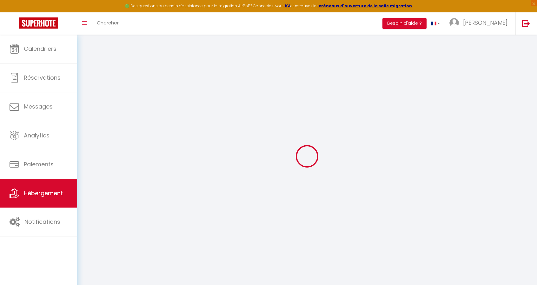
checkbox input "false"
select select
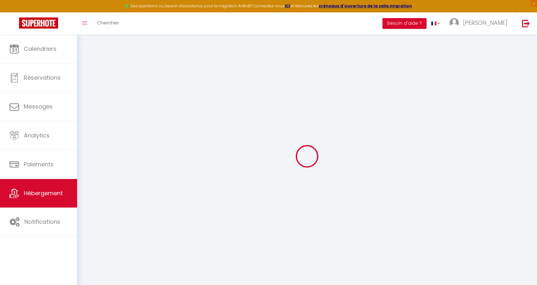
select select
checkbox input "false"
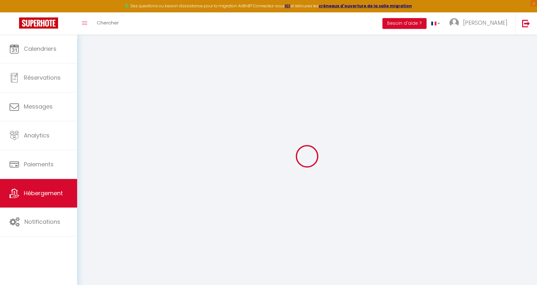
checkbox input "false"
select select
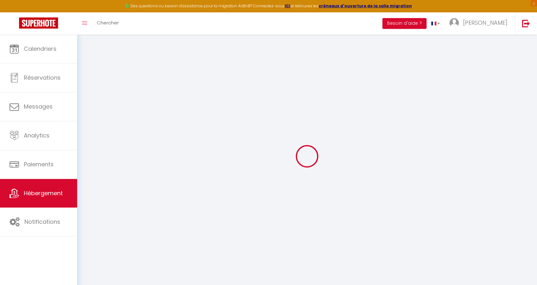
select select
checkbox input "false"
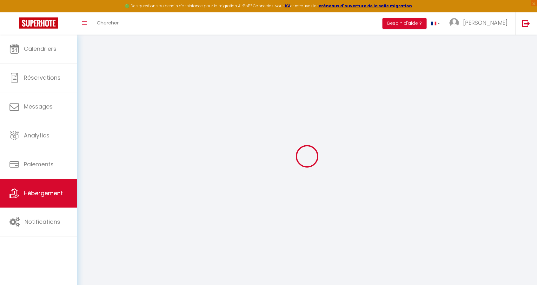
checkbox input "false"
select select
checkbox input "false"
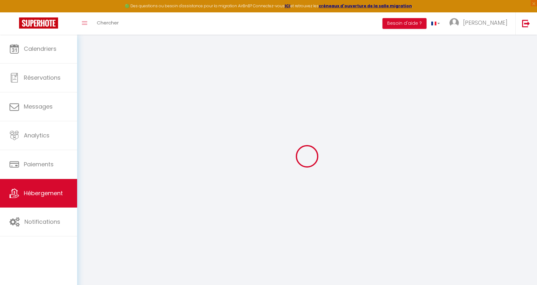
checkbox input "false"
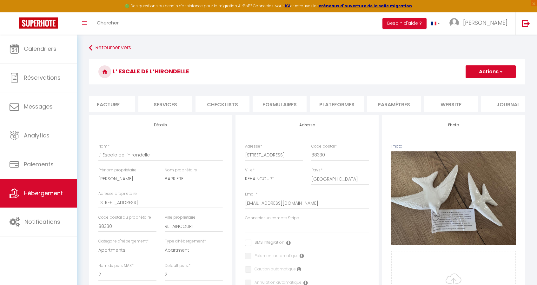
scroll to position [0, 135]
click at [437, 103] on li "website" at bounding box center [438, 104] width 54 height 16
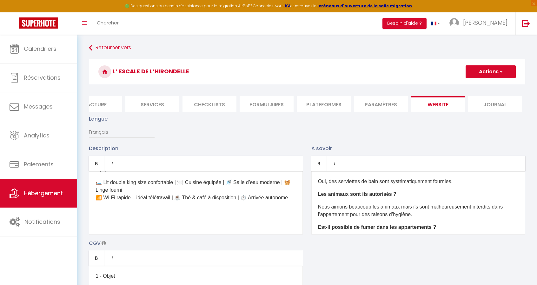
scroll to position [63, 0]
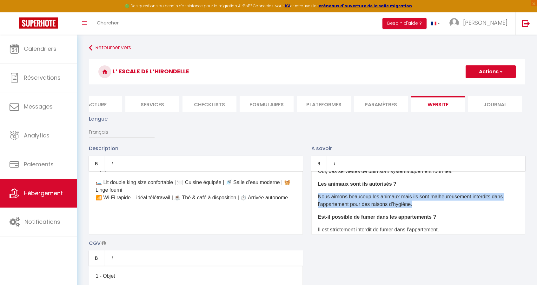
drag, startPoint x: 421, startPoint y: 207, endPoint x: 317, endPoint y: 202, distance: 103.9
click at [318, 202] on p "Nous aimons beaucoup les animaux mais ils sont malheureusement interdits dans l…" at bounding box center [418, 200] width 201 height 15
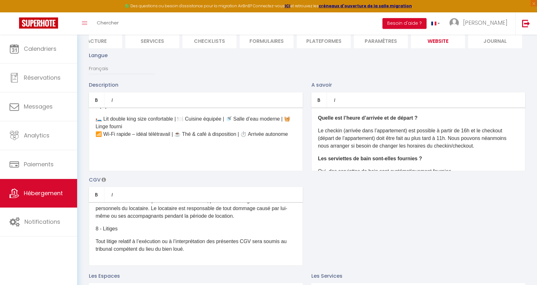
click at [449, 143] on p "Le checkin (arrivée dans l’appartement) est possible à partir de 16h et le chec…" at bounding box center [418, 138] width 201 height 23
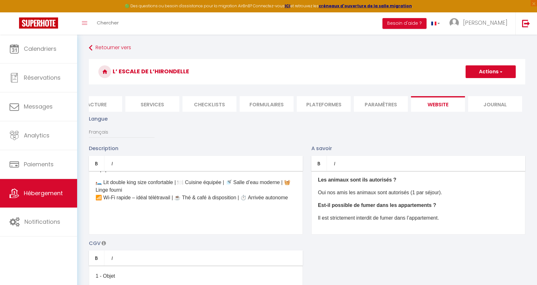
scroll to position [0, 0]
click at [493, 74] on button "Actions" at bounding box center [491, 71] width 50 height 13
click at [487, 83] on input "Enregistrer" at bounding box center [483, 86] width 23 height 6
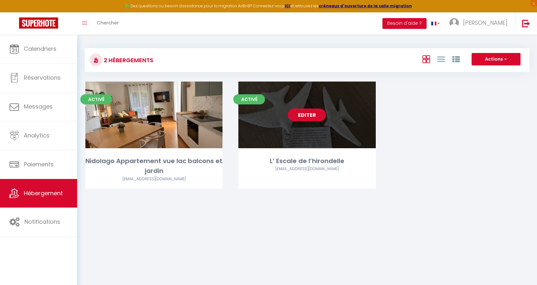
click at [298, 116] on link "Editer" at bounding box center [307, 115] width 38 height 13
click at [306, 113] on link "Editer" at bounding box center [307, 115] width 38 height 13
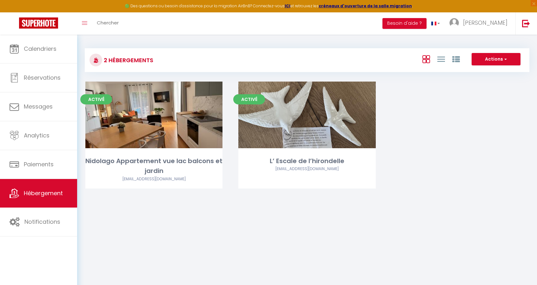
click at [376, 232] on body "🟢 Des questions ou besoin d'assistance pour la migration AirBnB? Connectez-vous…" at bounding box center [268, 177] width 537 height 285
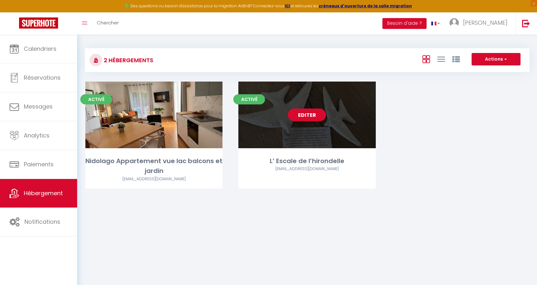
click at [311, 113] on link "Editer" at bounding box center [307, 115] width 38 height 13
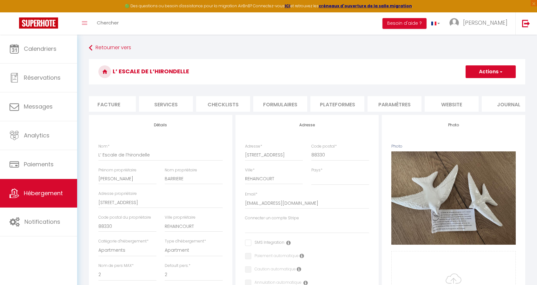
scroll to position [0, 123]
click at [454, 103] on li "website" at bounding box center [449, 104] width 54 height 16
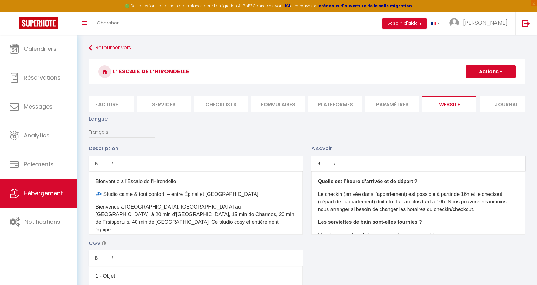
click at [398, 101] on li "Paramètres" at bounding box center [392, 104] width 54 height 16
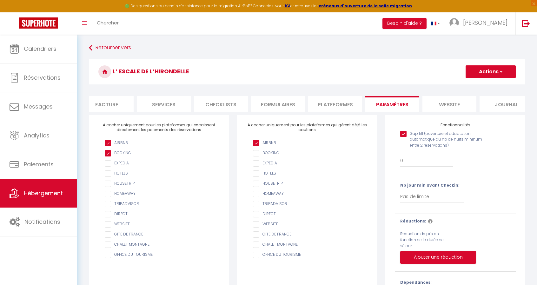
click at [456, 101] on li "website" at bounding box center [449, 104] width 54 height 16
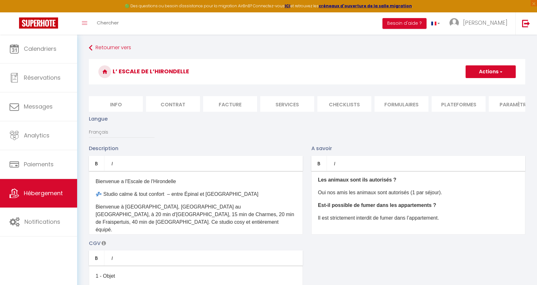
click at [114, 107] on li "Info" at bounding box center [116, 104] width 54 height 16
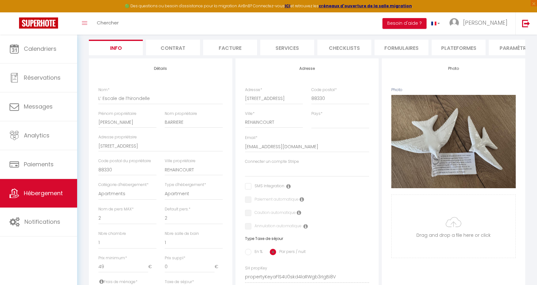
scroll to position [95, 0]
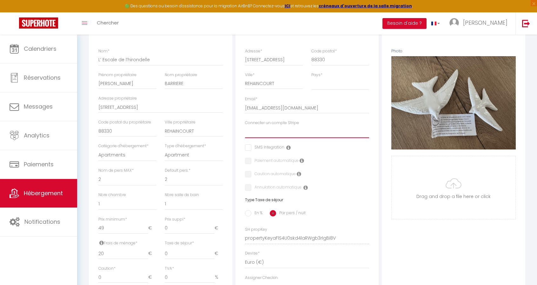
click at [293, 138] on select "Connecter un compte Stripe" at bounding box center [307, 132] width 124 height 12
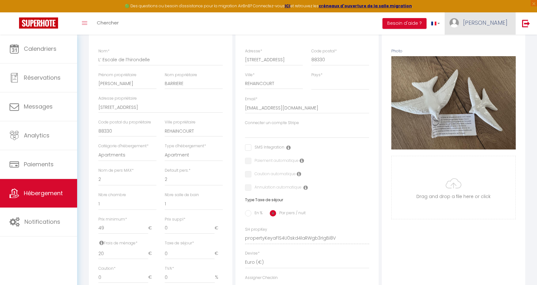
click at [493, 22] on span "Stéphanie" at bounding box center [485, 23] width 44 height 8
click at [488, 44] on link "Paramètres" at bounding box center [490, 44] width 47 height 11
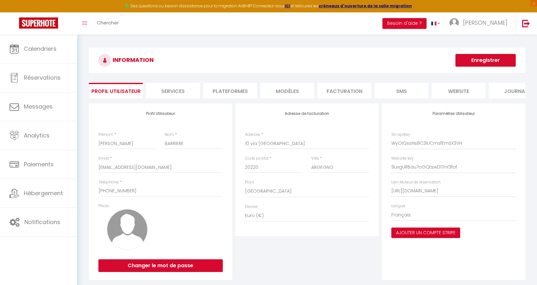
click at [397, 236] on button "Ajouter un compte Stripe" at bounding box center [425, 233] width 69 height 11
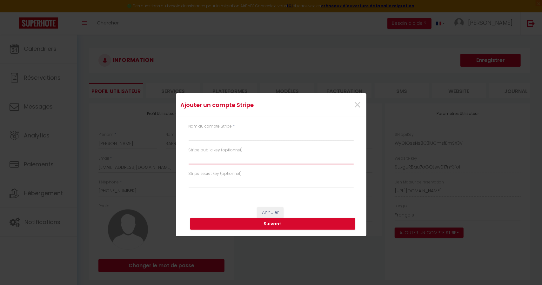
click at [225, 160] on input "text" at bounding box center [271, 158] width 165 height 11
paste input "pk_live_51S5nAlBdvfmMYMzJvM3ly1La4e0Oj0tM2v6jwAKIXkt7CbGnUS4XMljN25CNePJfZa7fvL…"
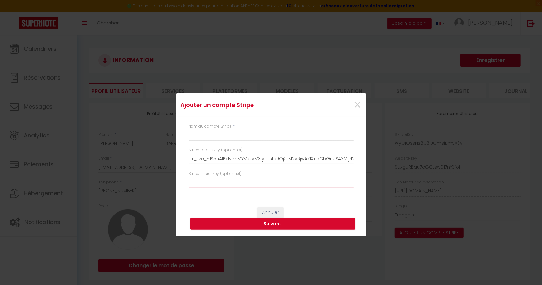
click at [217, 182] on input "text" at bounding box center [271, 182] width 165 height 11
paste input "sk_live_51S5nAlBdvfmMYMzJRaJNnYSm3qwpgTYmfDHVXWkKZZBwkeRKbM5YKzOhKj51dL8KN8TvQZ…"
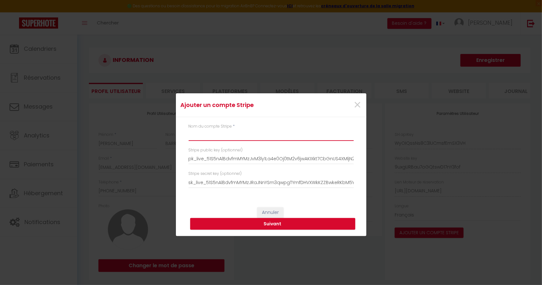
click at [247, 134] on input "text" at bounding box center [271, 134] width 165 height 11
click at [253, 223] on button "Suivant" at bounding box center [272, 224] width 165 height 12
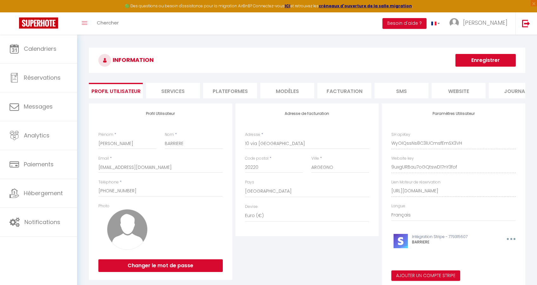
click at [30, 195] on div "Ajouter un compte Stripe × Nom du compte Stripe * BARRIERE Stripe public key (o…" at bounding box center [268, 142] width 537 height 285
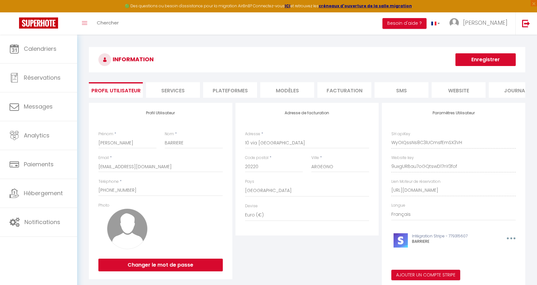
click at [490, 58] on button "Enregistrer" at bounding box center [485, 59] width 60 height 13
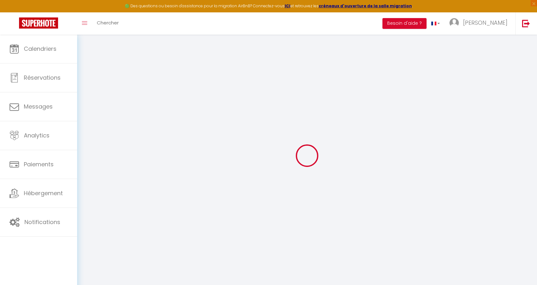
scroll to position [0, 0]
click at [344, 214] on div at bounding box center [307, 156] width 445 height 228
click at [241, 173] on div at bounding box center [307, 156] width 445 height 228
click at [212, 163] on div at bounding box center [307, 156] width 445 height 228
click at [480, 23] on span "Stéphanie" at bounding box center [485, 23] width 44 height 8
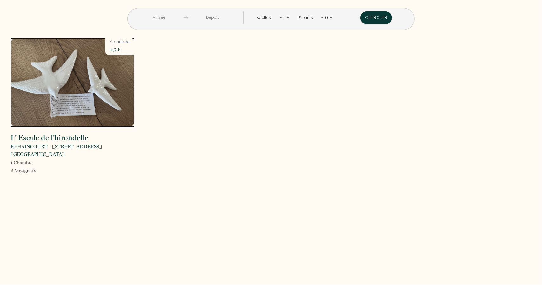
click at [88, 76] on img at bounding box center [72, 82] width 124 height 89
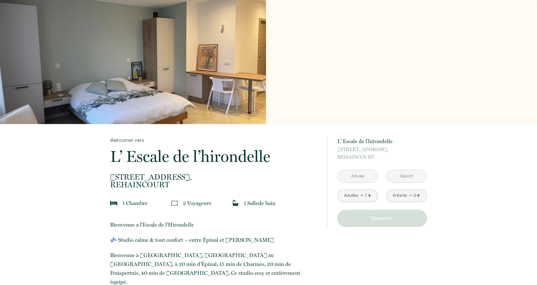
click at [190, 58] on div "Slideshow" at bounding box center [133, 62] width 266 height 124
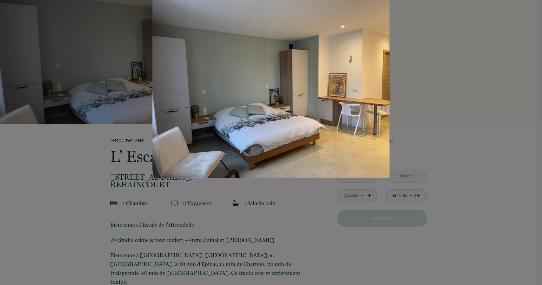
click at [430, 73] on div "Slideshow" at bounding box center [271, 89] width 406 height 178
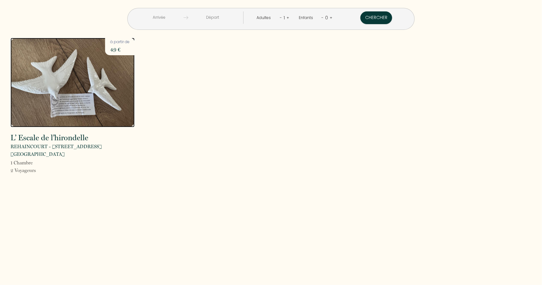
click at [90, 81] on img at bounding box center [72, 82] width 124 height 89
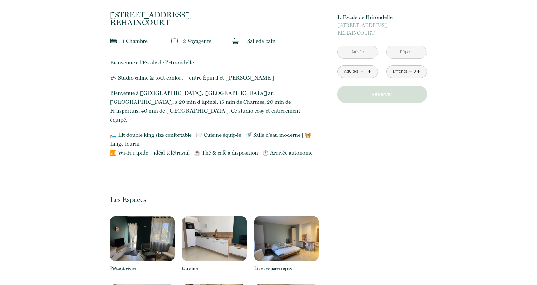
scroll to position [222, 0]
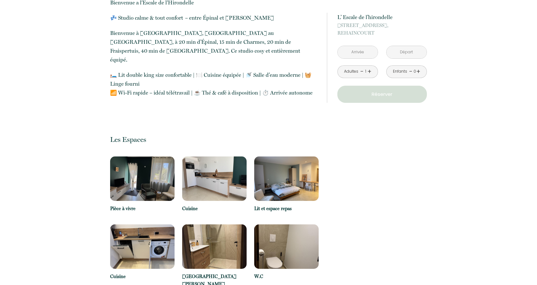
click at [139, 163] on img at bounding box center [142, 178] width 64 height 44
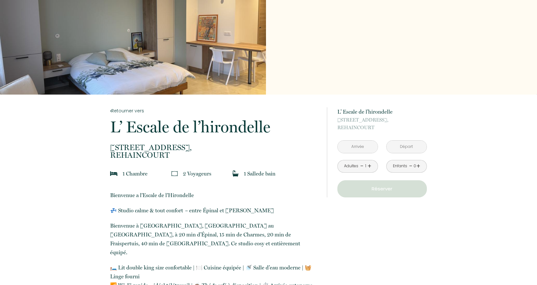
scroll to position [0, 0]
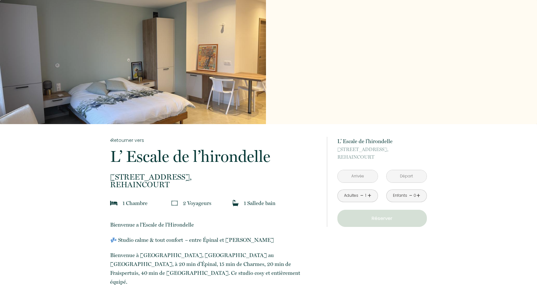
click at [355, 174] on input "text" at bounding box center [358, 176] width 40 height 12
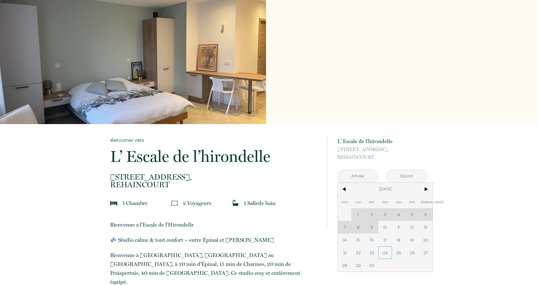
click at [384, 255] on span "24" at bounding box center [385, 252] width 14 height 13
type input "Mer [DATE]"
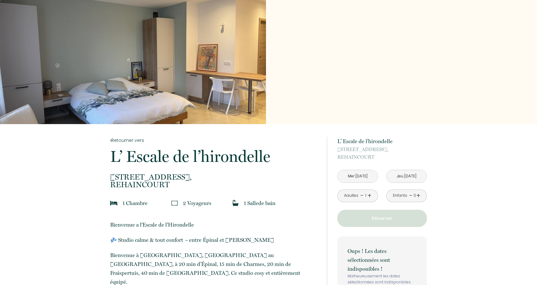
click at [415, 173] on input "Jeu [DATE]" at bounding box center [407, 176] width 40 height 12
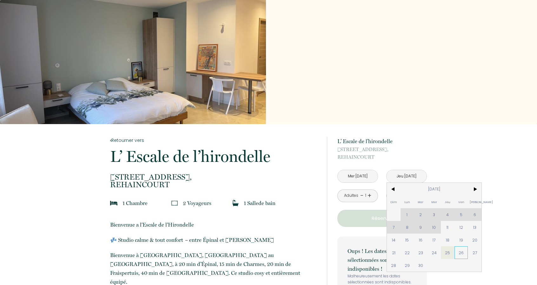
click at [462, 253] on span "26" at bounding box center [461, 252] width 14 height 13
type input "Ven [DATE]"
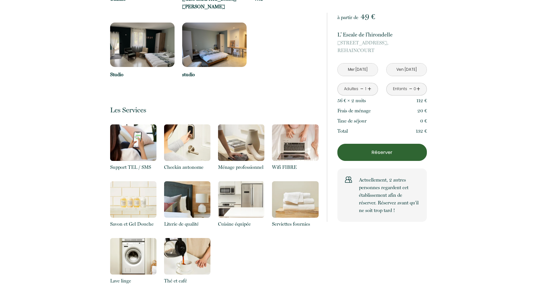
scroll to position [540, 0]
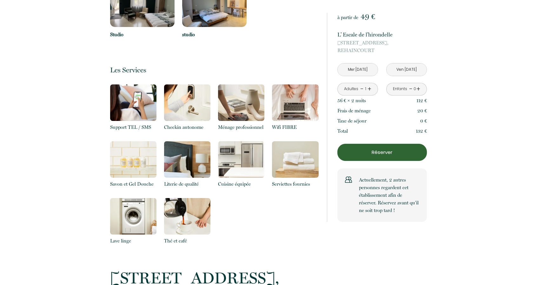
click at [388, 155] on p "Réserver" at bounding box center [382, 153] width 85 height 8
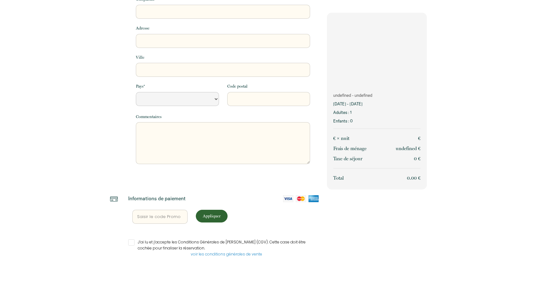
select select "Default select example"
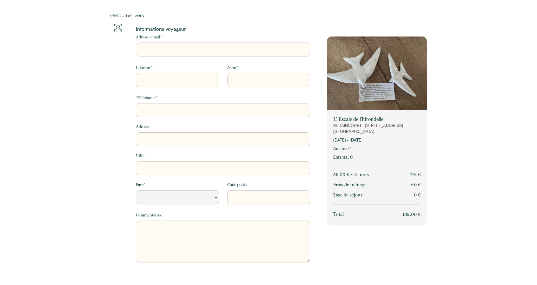
scroll to position [0, 0]
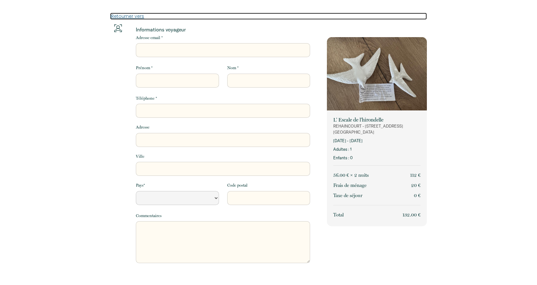
click at [127, 15] on link "Retourner vers" at bounding box center [268, 16] width 317 height 7
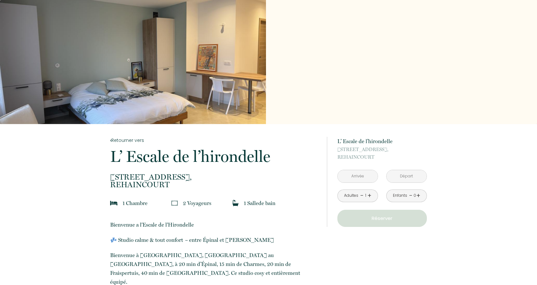
click at [192, 31] on div "Slideshow" at bounding box center [133, 62] width 266 height 124
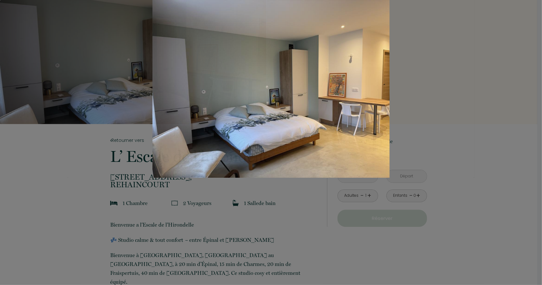
click at [368, 97] on div "Slideshow" at bounding box center [271, 89] width 406 height 178
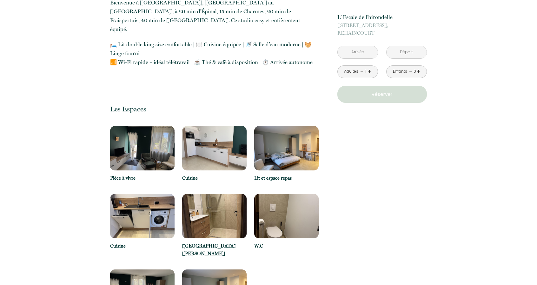
scroll to position [254, 0]
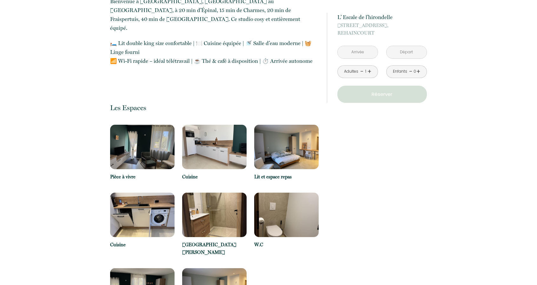
click at [164, 149] on img at bounding box center [142, 147] width 64 height 44
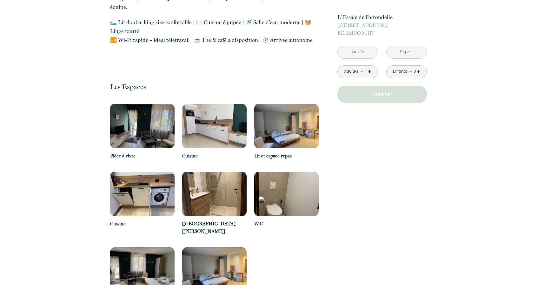
scroll to position [349, 0]
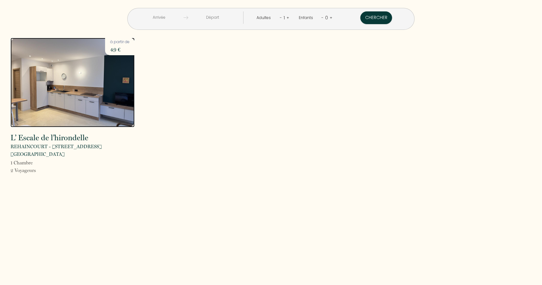
click at [57, 85] on img at bounding box center [72, 82] width 124 height 89
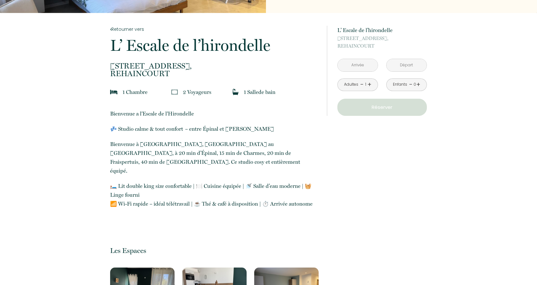
scroll to position [127, 0]
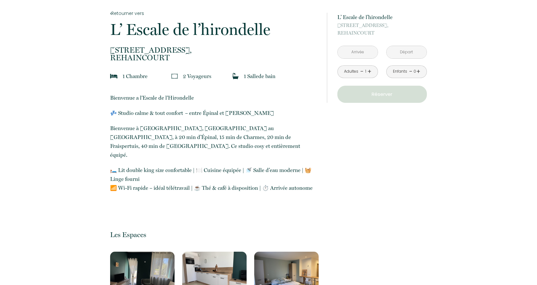
click at [366, 53] on input "text" at bounding box center [358, 52] width 40 height 12
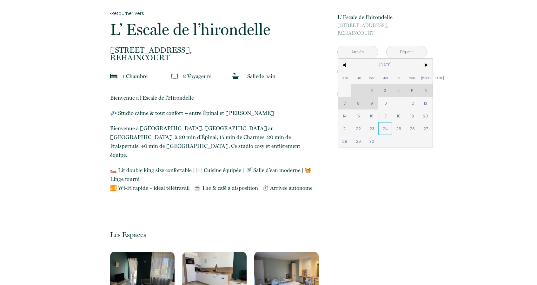
click at [387, 131] on span "24" at bounding box center [385, 128] width 14 height 13
type input "Mer [DATE]"
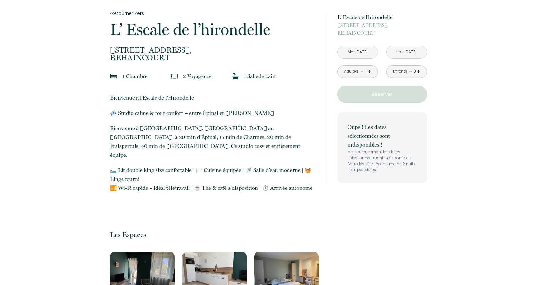
click at [412, 51] on input "Jeu [DATE]" at bounding box center [407, 52] width 40 height 12
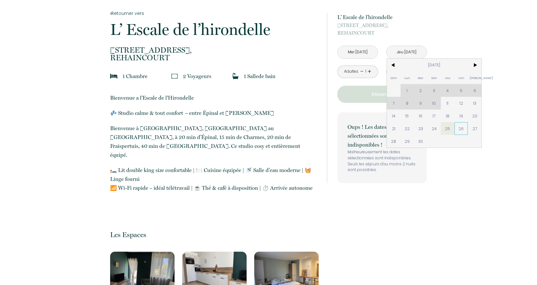
click at [464, 128] on span "26" at bounding box center [461, 128] width 14 height 13
type input "Ven [DATE]"
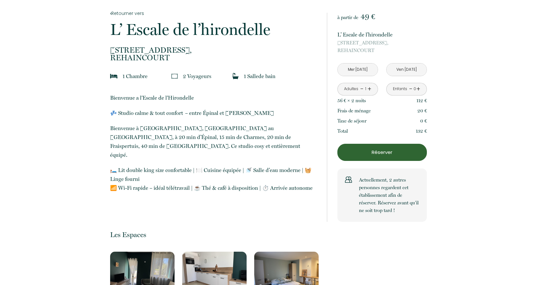
click at [387, 150] on p "Réserver" at bounding box center [382, 153] width 85 height 8
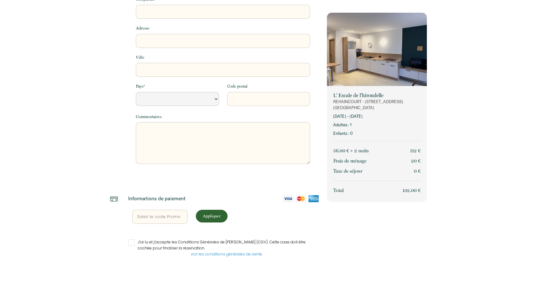
select select "Default select example"
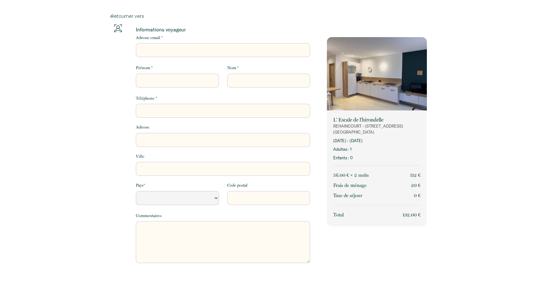
scroll to position [118, 0]
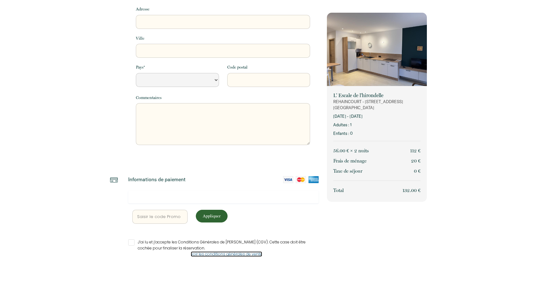
click at [211, 255] on link "voir les conditions générales de vente" at bounding box center [226, 253] width 71 height 5
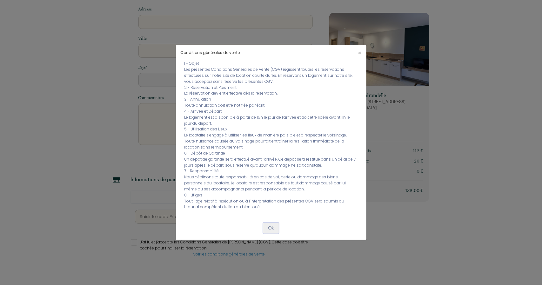
click at [276, 231] on button "Ok" at bounding box center [271, 228] width 16 height 11
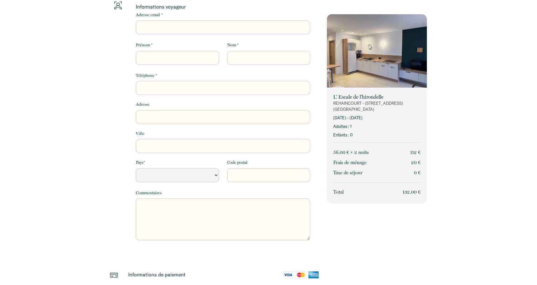
scroll to position [0, 0]
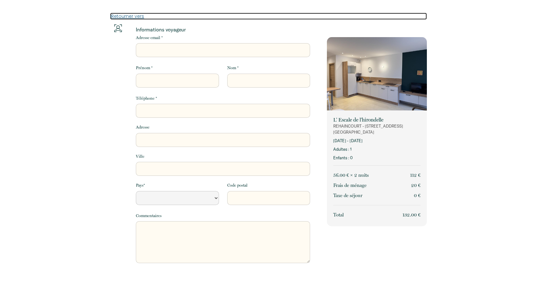
click at [131, 14] on link "Retourner vers" at bounding box center [268, 16] width 317 height 7
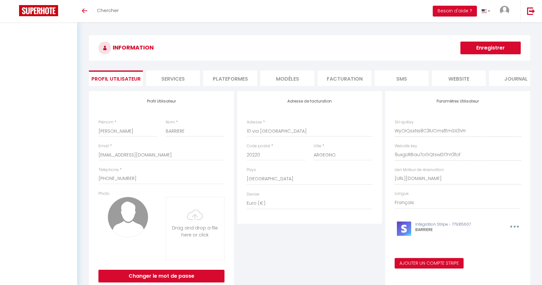
select select "107"
select select "28"
select select "fr"
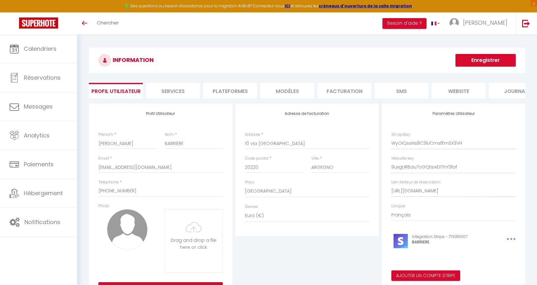
drag, startPoint x: 292, startPoint y: 146, endPoint x: 175, endPoint y: 144, distance: 117.4
click at [175, 144] on div "Profil Utilisateur Prénom * Stéphanie Nom * BARRIERE Email * Christeph@airbnb-c…" at bounding box center [307, 202] width 440 height 199
type input "15 PLACE DU CINQ SEPTEMBRE"
drag, startPoint x: 283, startPoint y: 175, endPoint x: 213, endPoint y: 174, distance: 70.1
click at [213, 174] on div "Profil Utilisateur Prénom * Stéphanie Nom * BARRIERE Email * Christeph@airbnb-c…" at bounding box center [307, 202] width 440 height 199
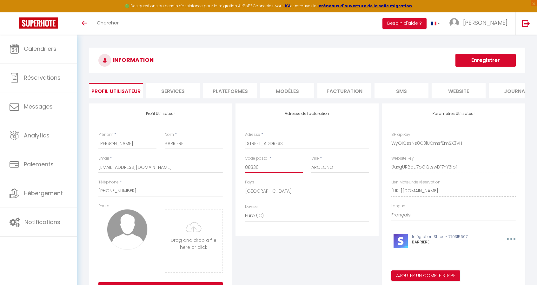
type input "88330"
drag, startPoint x: 334, startPoint y: 173, endPoint x: 288, endPoint y: 169, distance: 46.2
click at [287, 169] on div "Code postal * 88330 Ville * ARGEGNO" at bounding box center [307, 168] width 133 height 24
type input "REHAINCOURT"
click at [276, 197] on select "France Portugal Afghanistan Albania Algeria American Samoa Andorra Angola Angui…" at bounding box center [307, 191] width 124 height 12
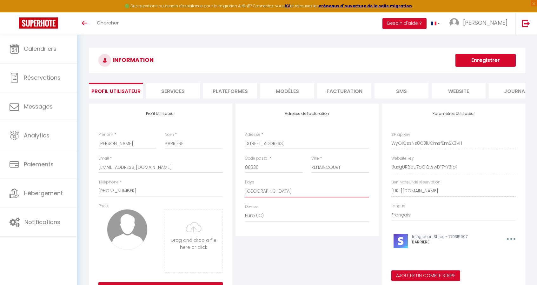
select select "1"
click at [245, 190] on select "France Portugal Afghanistan Albania Algeria American Samoa Andorra Angola Angui…" at bounding box center [307, 191] width 124 height 12
click at [493, 63] on button "Enregistrer" at bounding box center [485, 60] width 60 height 13
click at [494, 61] on button "Enregistrer" at bounding box center [485, 60] width 60 height 13
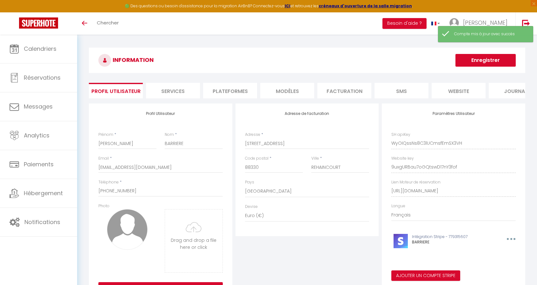
click at [510, 244] on button "button" at bounding box center [510, 239] width 20 height 10
click at [489, 270] on button "Editer" at bounding box center [494, 264] width 47 height 11
type input "BARRIERE"
type input "pk_live_51S5nAlBdvfmMYMzJvM3ly1La4e0Oj0tM2v6jwAKIXkt7CbGnUS4XMljN25CNePJfZa7fvL…"
type input "sk_live_51S5nAlBdvfmMYMzJRaJNnYSm3qwpgTYmfDHVXWkKZZBwkeRKbM5YKzOhKj51dL8KN8TvQZ…"
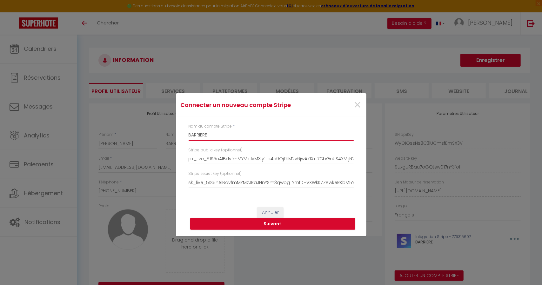
click at [221, 134] on input "BARRIERE" at bounding box center [271, 134] width 165 height 11
click at [358, 104] on span "×" at bounding box center [358, 105] width 8 height 19
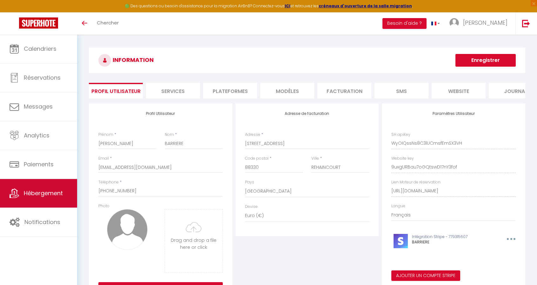
click at [44, 188] on link "Hébergement" at bounding box center [38, 193] width 77 height 29
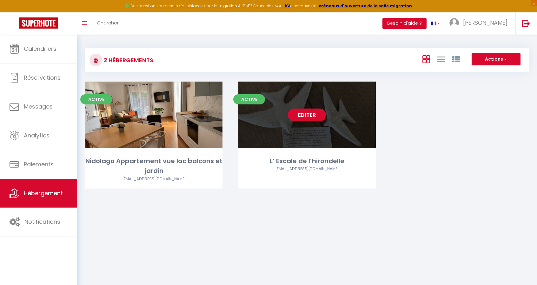
click at [312, 120] on link "Editer" at bounding box center [307, 115] width 38 height 13
select select "3"
select select "2"
select select "1"
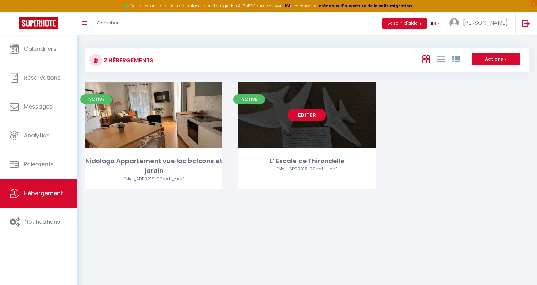
select select
select select "28"
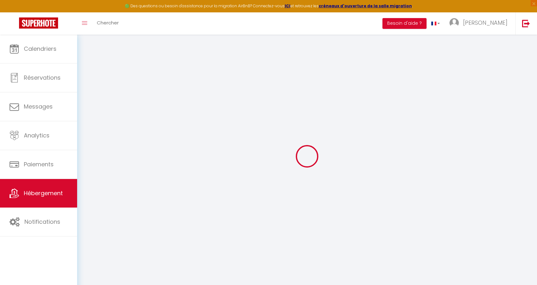
select select
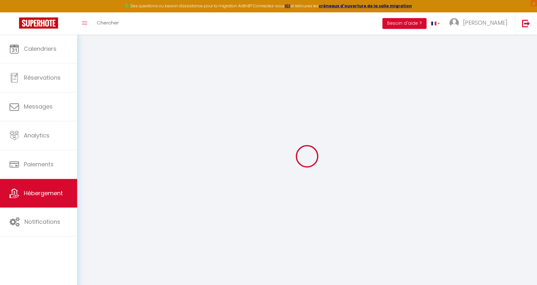
select select
checkbox input "false"
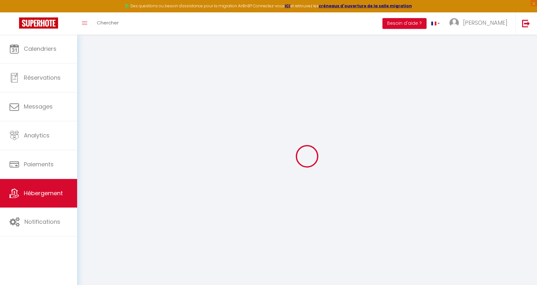
select select
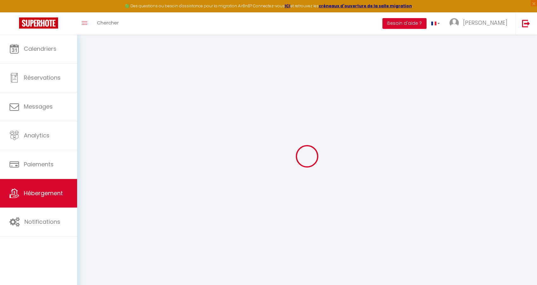
select select
checkbox input "false"
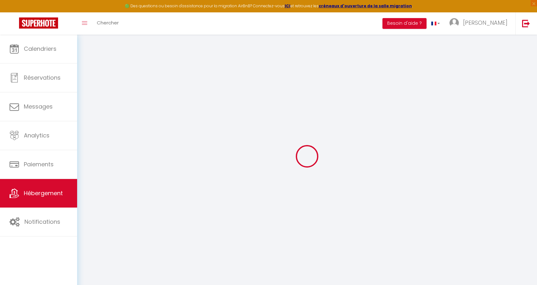
checkbox input "false"
select select
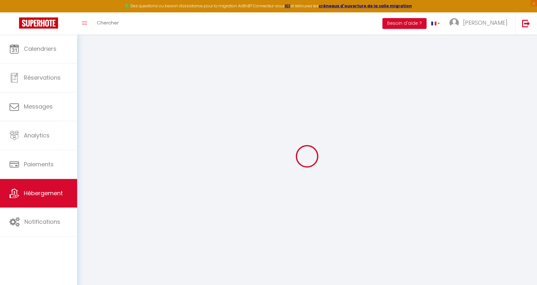
select select
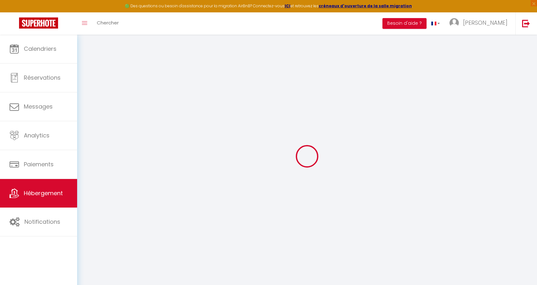
checkbox input "false"
select select
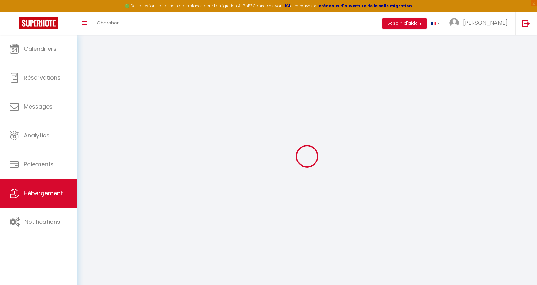
select select
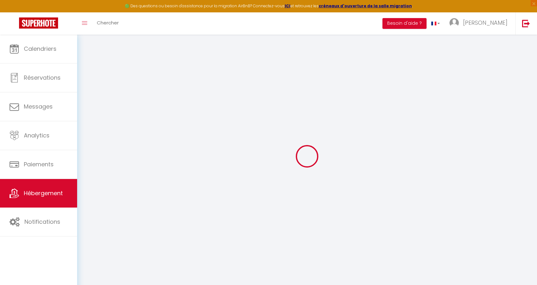
select select
checkbox input "false"
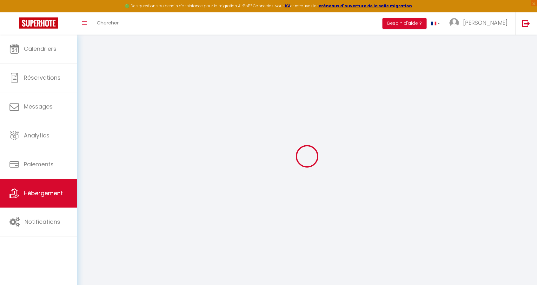
checkbox input "false"
select select
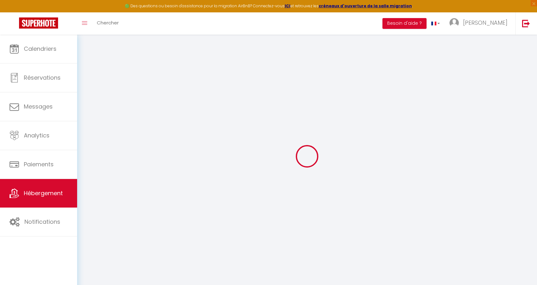
select select
checkbox input "false"
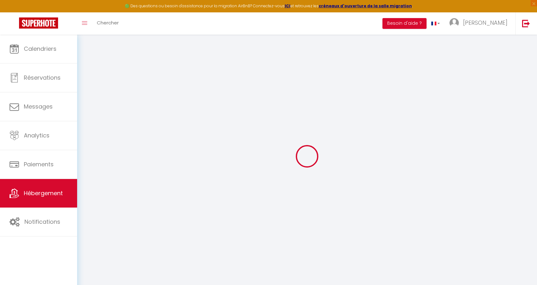
checkbox input "false"
select select
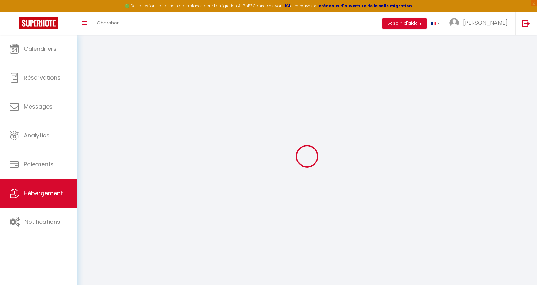
type input "L’ Escale de l’hirondelle"
type input "Stéphanie"
type input "BARRIERE"
type input "15 Place du Cinq Septembre"
type input "88330"
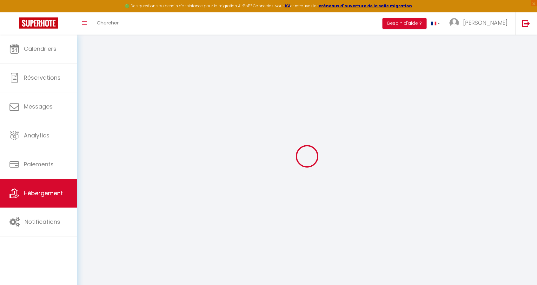
type input "REHAINCOURT"
select select "2"
type input "49"
type input "20"
select select
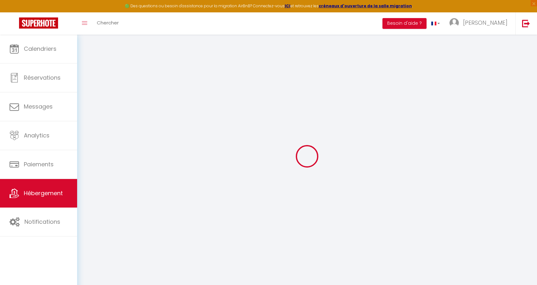
select select
type input "15 Place du Cinq Septembre"
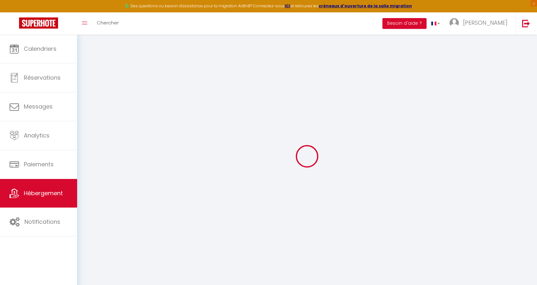
type input "88330"
type input "REHAINCOURT"
type input "Christeph@airbnb-epinal.fr"
select select
checkbox input "false"
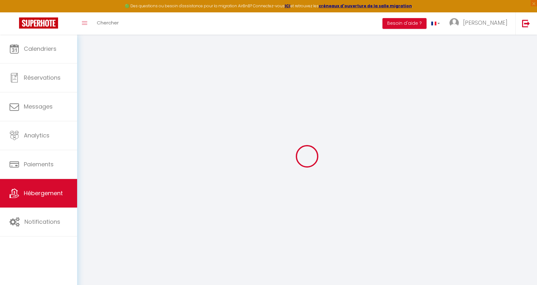
checkbox input "false"
type input "0"
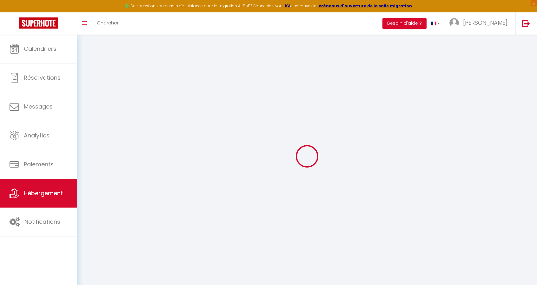
type input "0"
select select
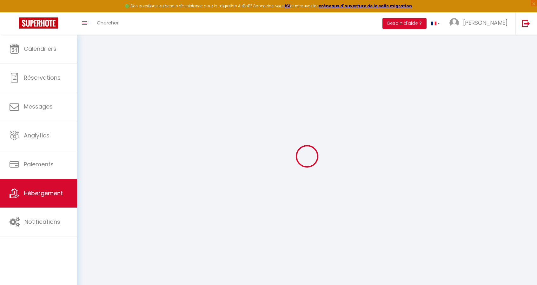
select select
checkbox input "false"
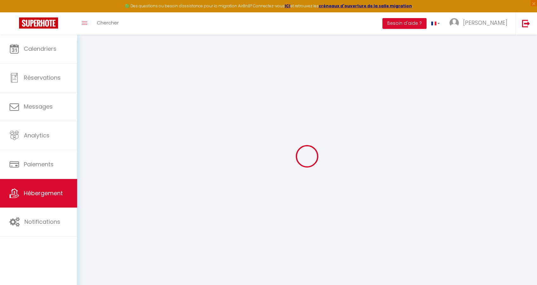
checkbox input "false"
select select
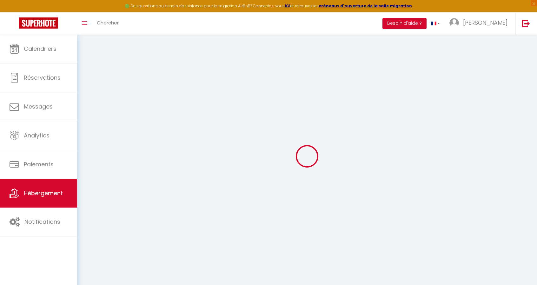
select select
checkbox input "false"
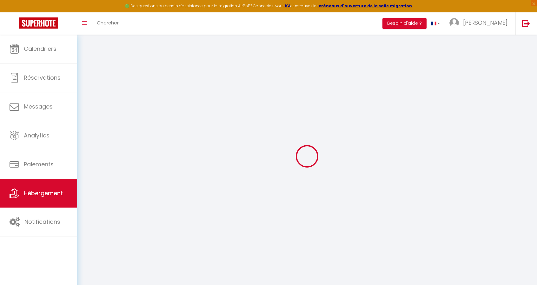
checkbox input "false"
select select
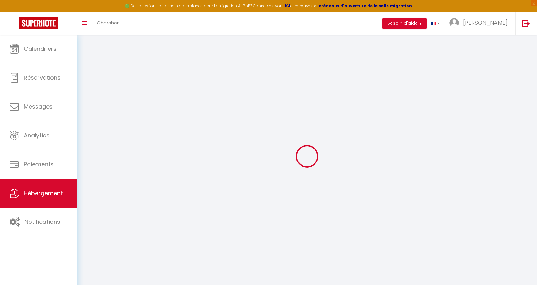
select select
checkbox input "false"
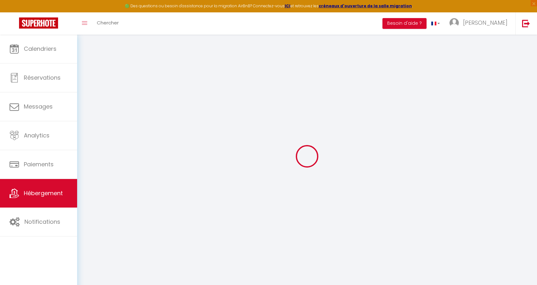
checkbox input "false"
select select
checkbox input "false"
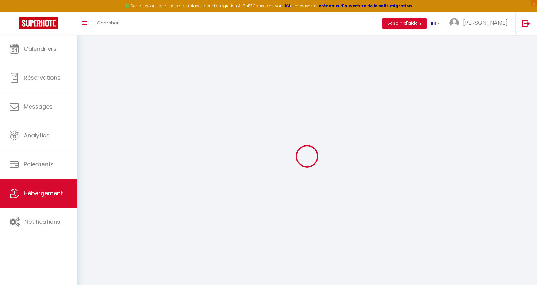
checkbox input "false"
select select "16:00"
select select "21:00"
select select "10:00"
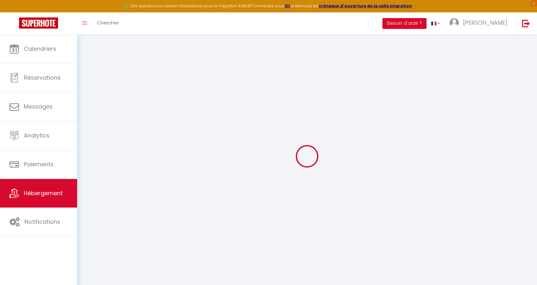
select select "30"
select select "120"
select select
checkbox input "false"
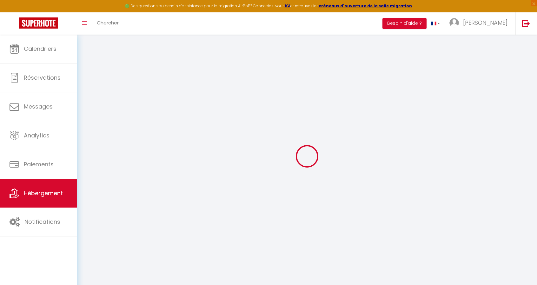
checkbox input "false"
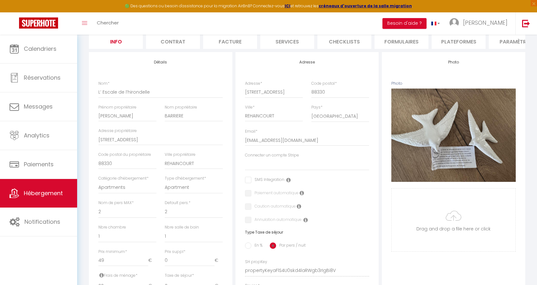
scroll to position [63, 0]
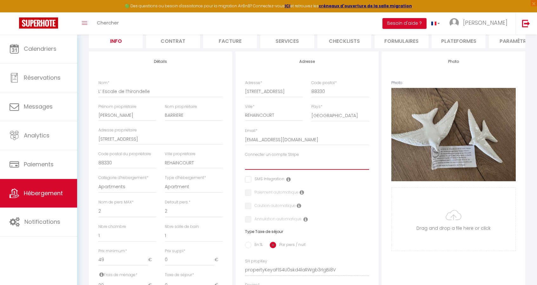
click at [293, 167] on select "BARRIERE" at bounding box center [307, 164] width 124 height 12
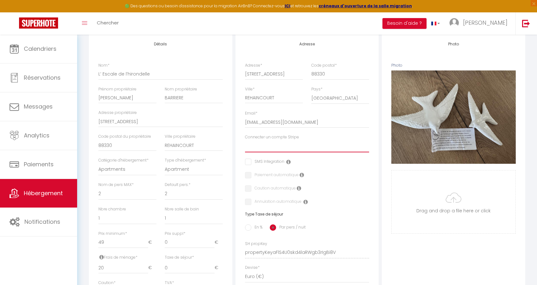
scroll to position [95, 0]
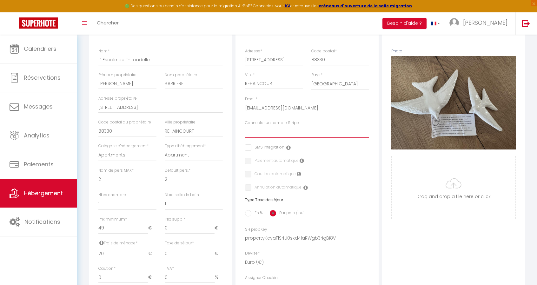
click at [276, 136] on select "BARRIERE" at bounding box center [307, 132] width 124 height 12
select select "15978"
click at [245, 131] on select "BARRIERE" at bounding box center [307, 132] width 124 height 12
checkbox input "false"
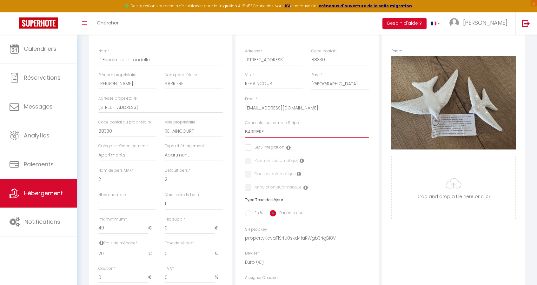
checkbox input "false"
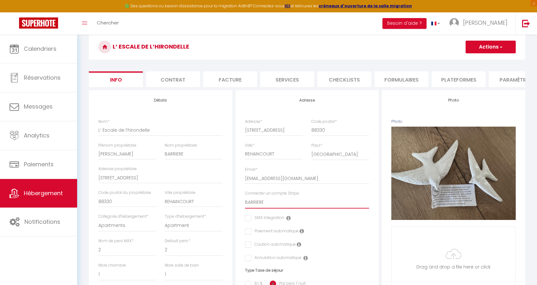
scroll to position [0, 0]
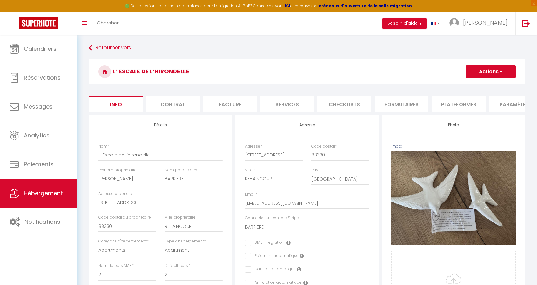
click at [507, 72] on button "Actions" at bounding box center [491, 71] width 50 height 13
click at [484, 86] on link "Enregistrer" at bounding box center [481, 86] width 68 height 8
click at [485, 69] on button "Actions" at bounding box center [491, 71] width 50 height 13
click at [470, 84] on input "Enregistrer" at bounding box center [465, 86] width 23 height 6
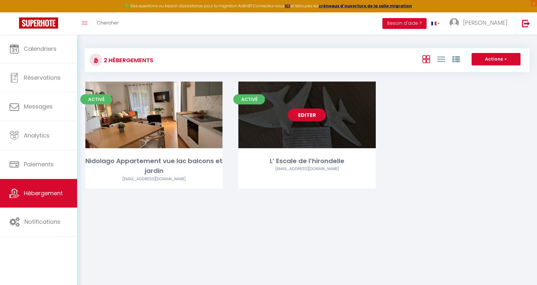
click at [314, 111] on link "Editer" at bounding box center [307, 115] width 38 height 13
click at [307, 117] on link "Editer" at bounding box center [307, 115] width 38 height 13
select select "3"
select select "2"
select select "1"
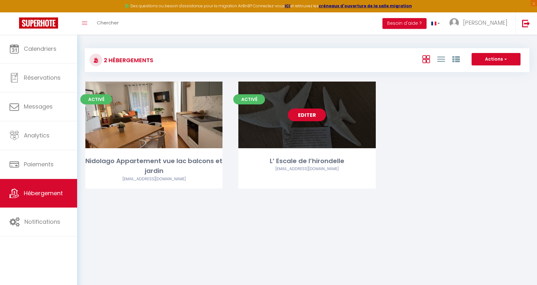
select select "1"
select select
select select "28"
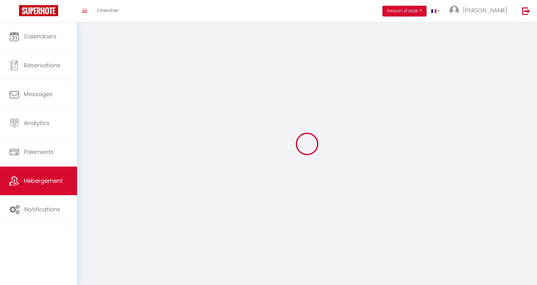
select select
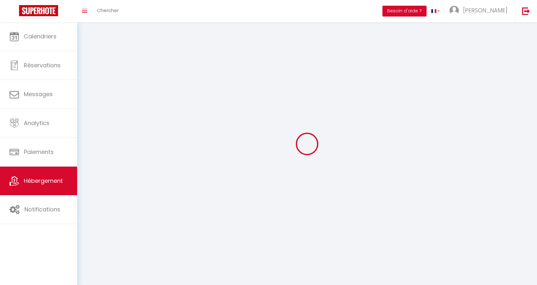
select select
checkbox input "false"
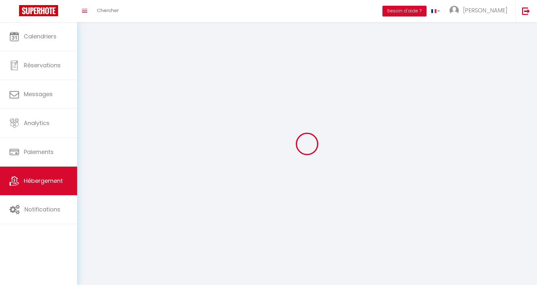
select select
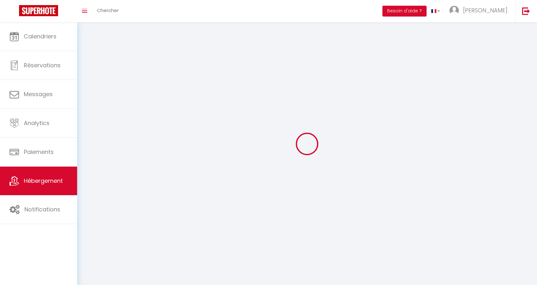
select select
checkbox input "false"
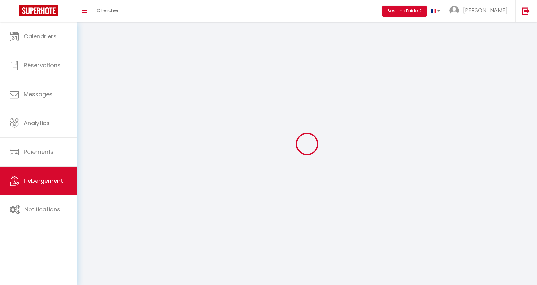
checkbox input "false"
select select
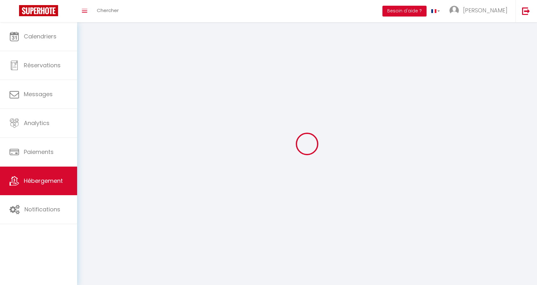
select select
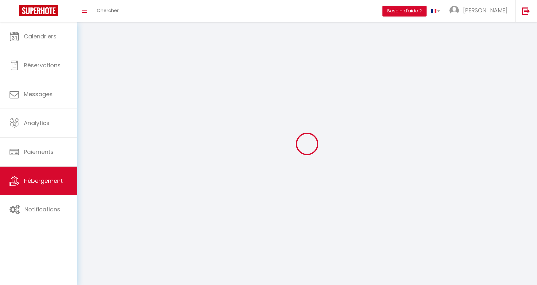
checkbox input "false"
select select
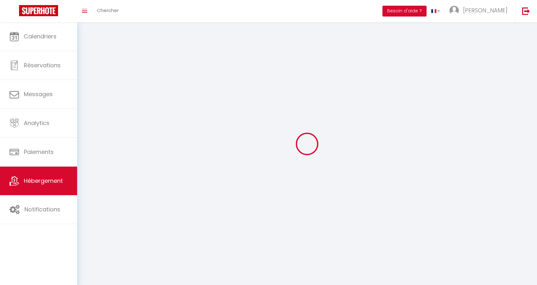
select select
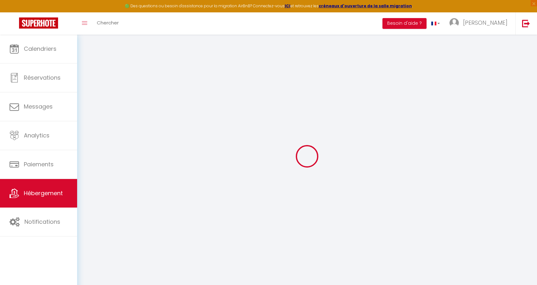
select select
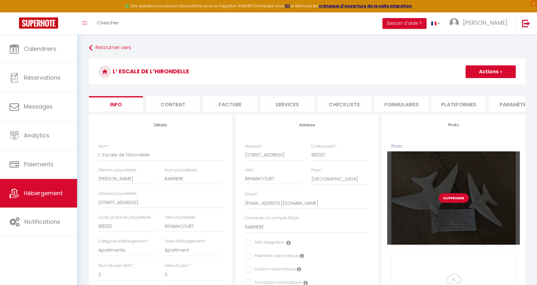
click at [452, 202] on button "Supprimer" at bounding box center [454, 198] width 30 height 10
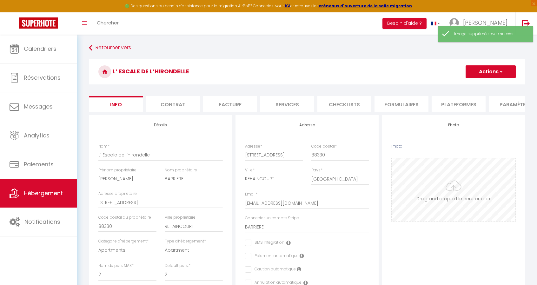
click at [451, 198] on input "Photo" at bounding box center [454, 189] width 124 height 63
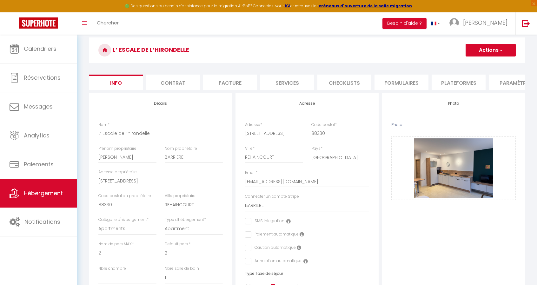
scroll to position [32, 0]
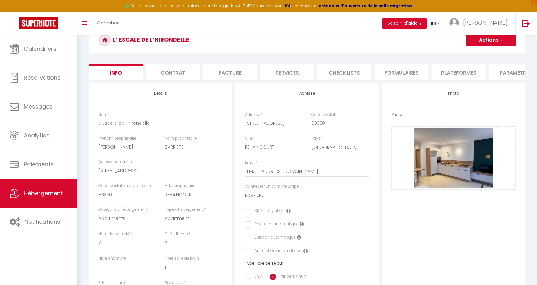
click at [483, 42] on button "Actions" at bounding box center [491, 40] width 50 height 13
click at [469, 53] on input "Enregistrer" at bounding box center [465, 54] width 23 height 6
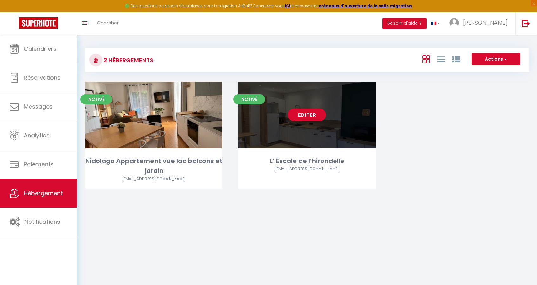
click at [312, 115] on link "Editer" at bounding box center [307, 115] width 38 height 13
click at [303, 115] on link "Editer" at bounding box center [307, 115] width 38 height 13
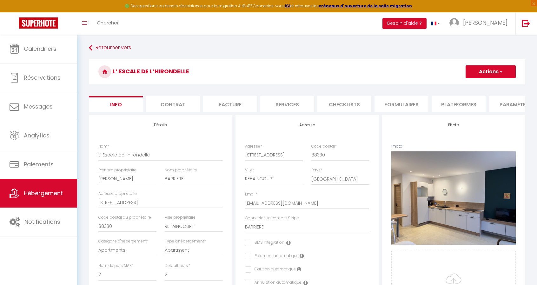
click at [181, 106] on li "Contrat" at bounding box center [173, 104] width 54 height 16
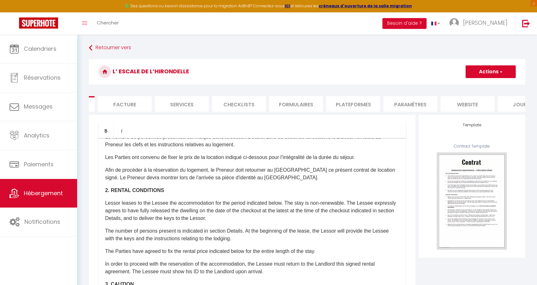
scroll to position [0, 135]
click at [440, 103] on li "website" at bounding box center [438, 104] width 54 height 16
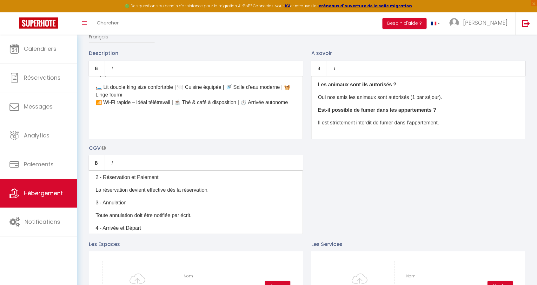
scroll to position [63, 0]
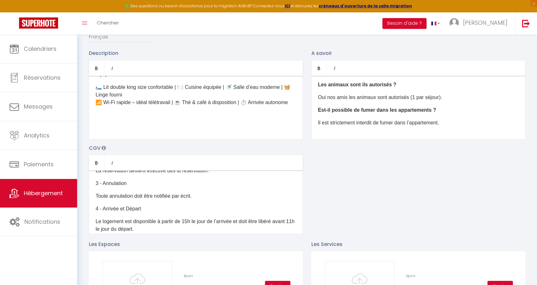
click at [189, 226] on p "Le logement est disponible à partir de 15h le jour de l’arrivée et doit être li…" at bounding box center [196, 225] width 201 height 15
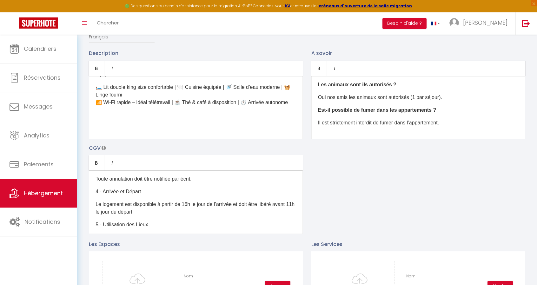
scroll to position [95, 0]
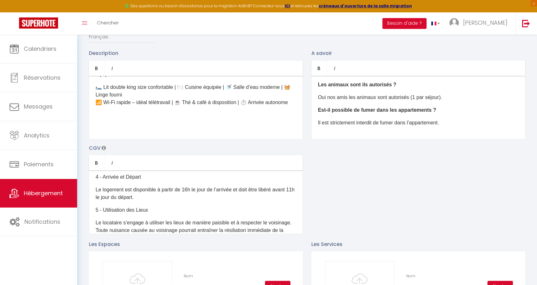
click at [114, 201] on p "Le logement est disponible à partir de 16h le jour de l’arrivée et doit être li…" at bounding box center [196, 193] width 201 height 15
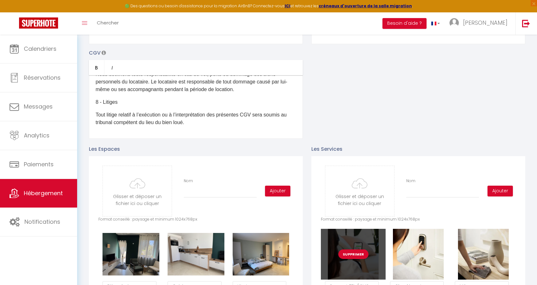
scroll to position [286, 0]
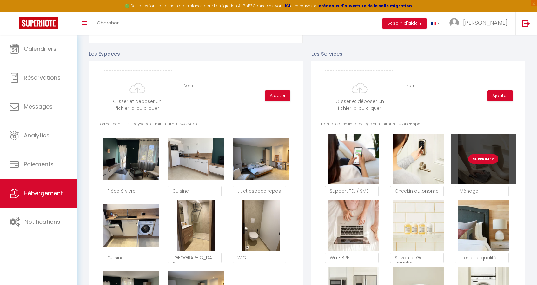
click at [490, 164] on button "Supprimer" at bounding box center [483, 159] width 30 height 10
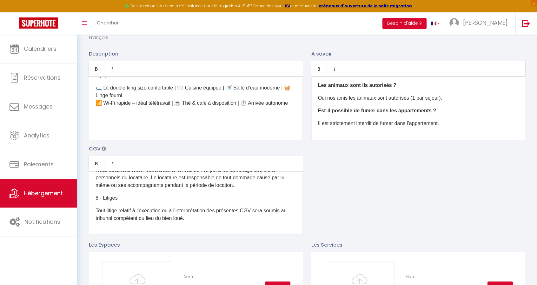
scroll to position [0, 0]
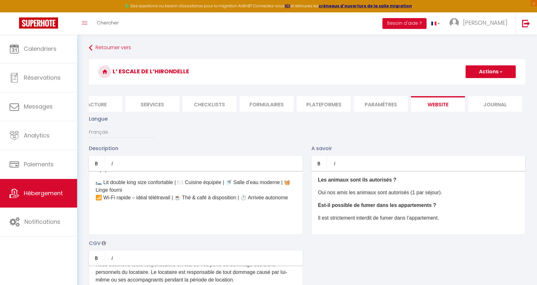
click at [494, 71] on button "Actions" at bounding box center [491, 71] width 50 height 13
click at [488, 84] on input "Enregistrer" at bounding box center [483, 86] width 23 height 6
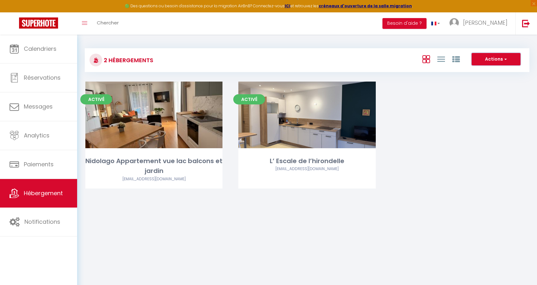
click at [508, 61] on button "Actions" at bounding box center [496, 59] width 49 height 13
click at [474, 122] on div "Activé Editer Nidolago Appartement vue lac balcons et jardin steph.barriere@neu…" at bounding box center [306, 143] width 459 height 123
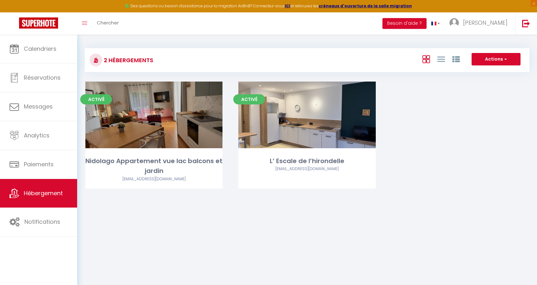
click at [147, 116] on link "Editer" at bounding box center [154, 115] width 38 height 13
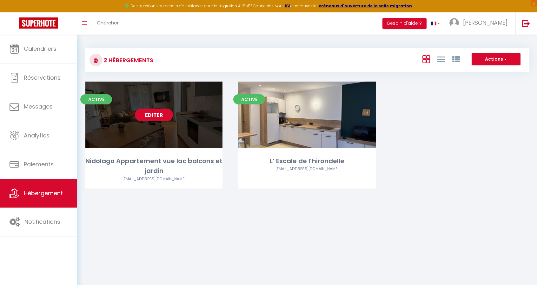
click at [158, 117] on link "Editer" at bounding box center [154, 115] width 38 height 13
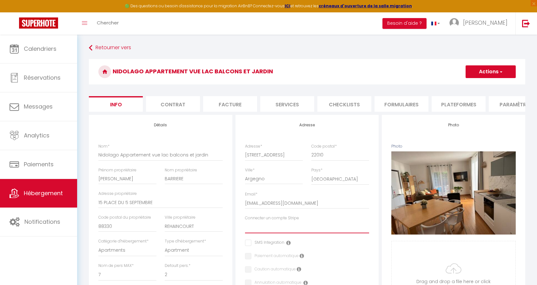
click at [307, 233] on select "BARRIERE" at bounding box center [307, 227] width 124 height 12
click at [245, 226] on select "BARRIERE" at bounding box center [307, 227] width 124 height 12
click at [487, 71] on button "Actions" at bounding box center [491, 71] width 50 height 13
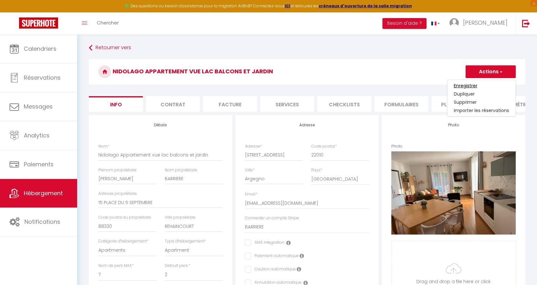
click at [473, 84] on input "Enregistrer" at bounding box center [465, 86] width 23 height 6
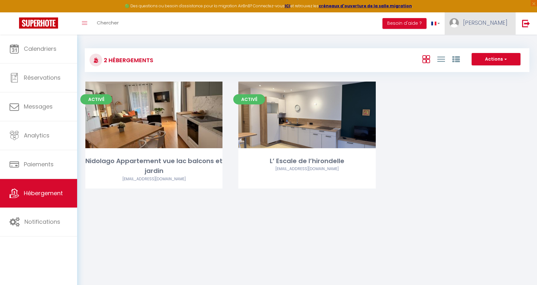
click at [496, 23] on span "Stéphanie" at bounding box center [485, 23] width 44 height 8
click at [492, 41] on link "Paramètres" at bounding box center [490, 44] width 47 height 11
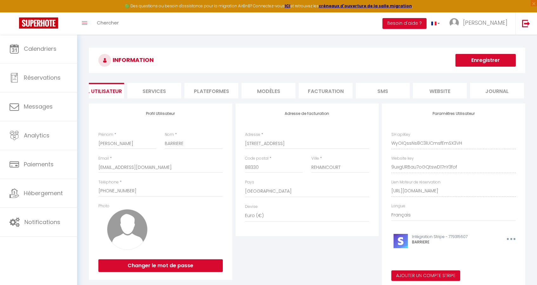
scroll to position [0, 21]
